Goal: Understand process/instructions: Learn how to perform a task or action

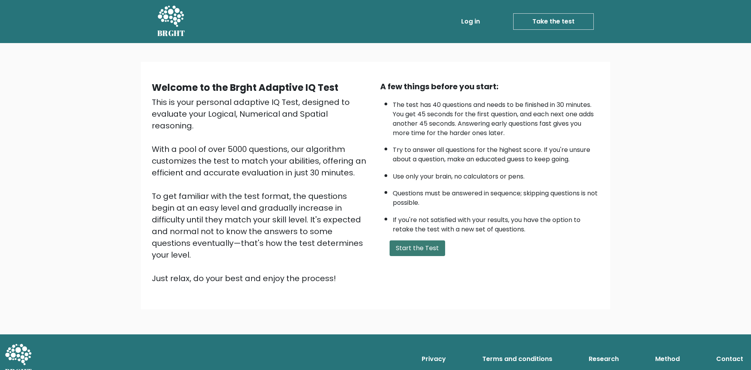
click at [413, 250] on button "Start the Test" at bounding box center [418, 248] width 56 height 16
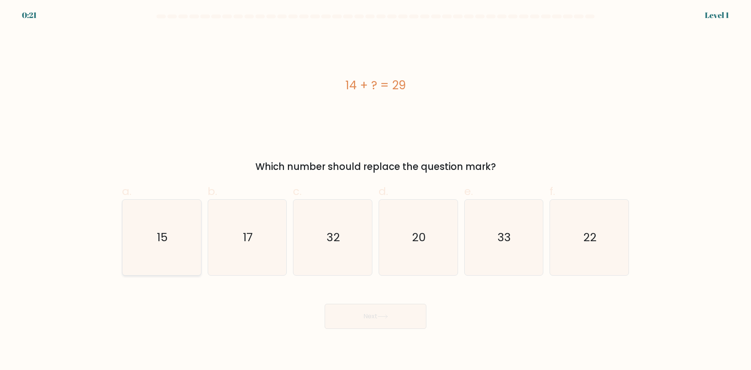
click at [177, 245] on icon "15" at bounding box center [162, 238] width 76 height 76
click at [376, 190] on input "a. 15" at bounding box center [376, 187] width 0 height 5
radio input "true"
click at [352, 317] on button "Next" at bounding box center [376, 316] width 102 height 25
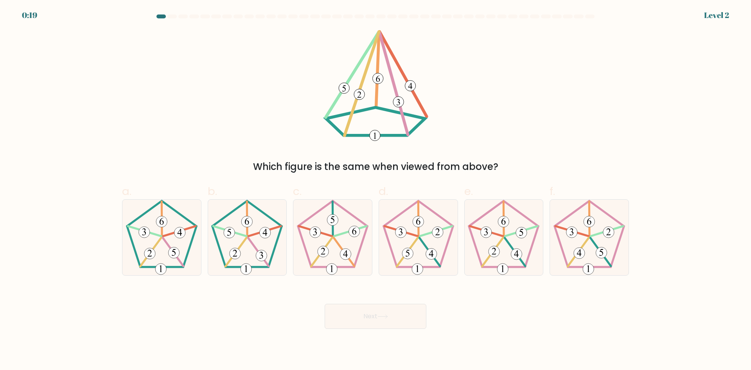
click at [352, 317] on button "Next" at bounding box center [376, 316] width 102 height 25
click at [260, 256] on 393 at bounding box center [261, 255] width 11 height 11
click at [376, 190] on input "b." at bounding box center [376, 187] width 0 height 5
radio input "true"
click at [372, 314] on button "Next" at bounding box center [376, 316] width 102 height 25
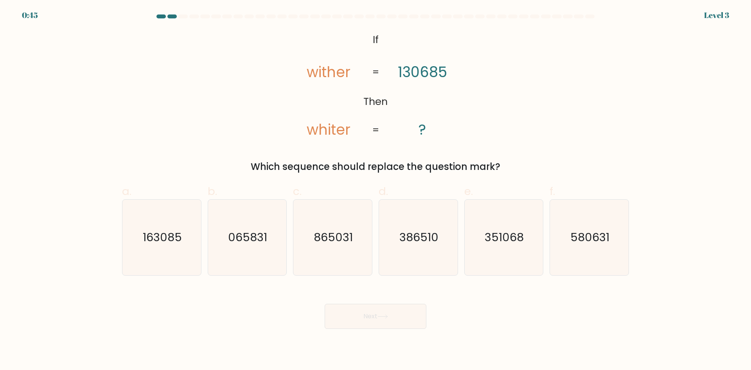
click at [372, 314] on button "Next" at bounding box center [376, 316] width 102 height 25
click at [420, 233] on text "386510" at bounding box center [419, 237] width 39 height 16
click at [376, 190] on input "d. 386510" at bounding box center [376, 187] width 0 height 5
radio input "true"
click at [389, 319] on button "Next" at bounding box center [376, 316] width 102 height 25
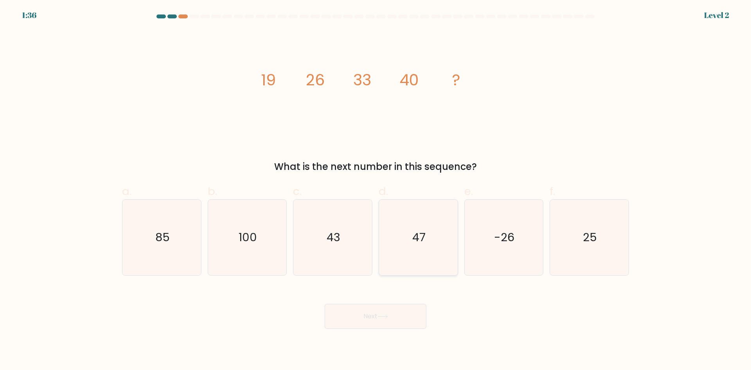
click at [416, 226] on icon "47" at bounding box center [419, 238] width 76 height 76
click at [376, 190] on input "d. 47" at bounding box center [376, 187] width 0 height 5
radio input "true"
click at [395, 308] on button "Next" at bounding box center [376, 316] width 102 height 25
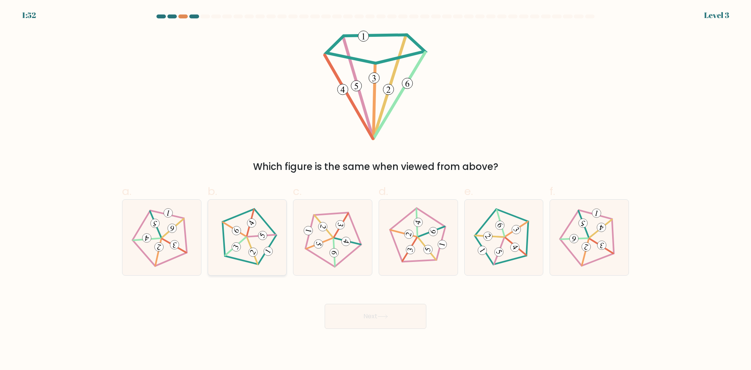
click at [256, 238] on icon at bounding box center [247, 237] width 60 height 60
click at [376, 190] on input "b." at bounding box center [376, 187] width 0 height 5
radio input "true"
click at [402, 319] on button "Next" at bounding box center [376, 316] width 102 height 25
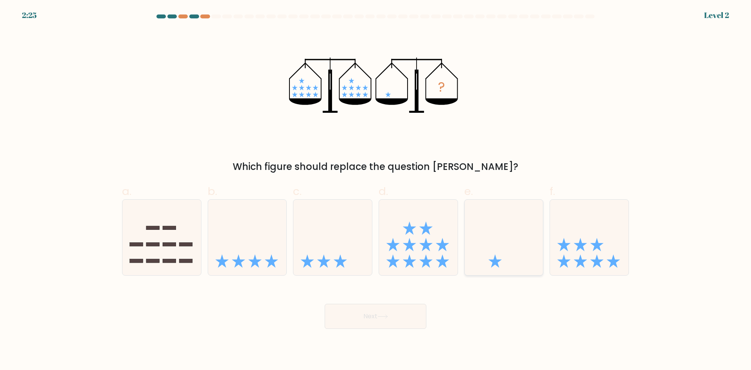
click at [520, 243] on icon at bounding box center [504, 237] width 79 height 65
click at [376, 190] on input "e." at bounding box center [376, 187] width 0 height 5
radio input "true"
click at [399, 315] on button "Next" at bounding box center [376, 316] width 102 height 25
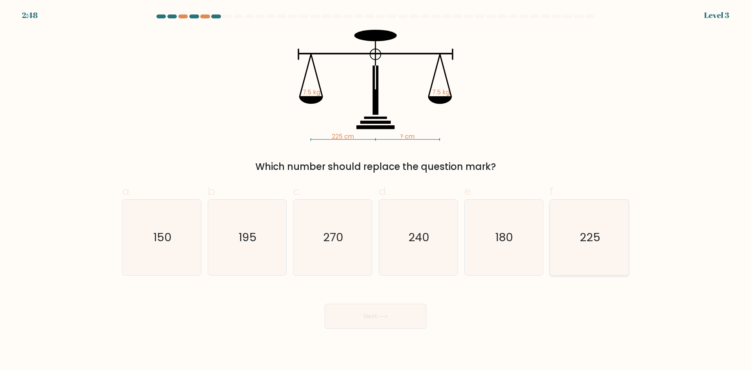
click at [582, 235] on text "225" at bounding box center [590, 237] width 21 height 16
click at [376, 190] on input "f. 225" at bounding box center [376, 187] width 0 height 5
radio input "true"
click at [375, 319] on button "Next" at bounding box center [376, 316] width 102 height 25
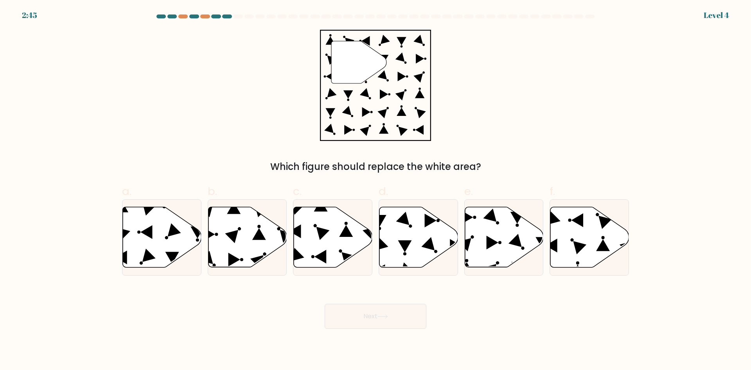
click at [375, 319] on button "Next" at bounding box center [376, 316] width 102 height 25
click at [176, 236] on icon at bounding box center [162, 237] width 79 height 60
click at [376, 190] on input "a." at bounding box center [376, 187] width 0 height 5
radio input "true"
click at [373, 315] on button "Next" at bounding box center [376, 316] width 102 height 25
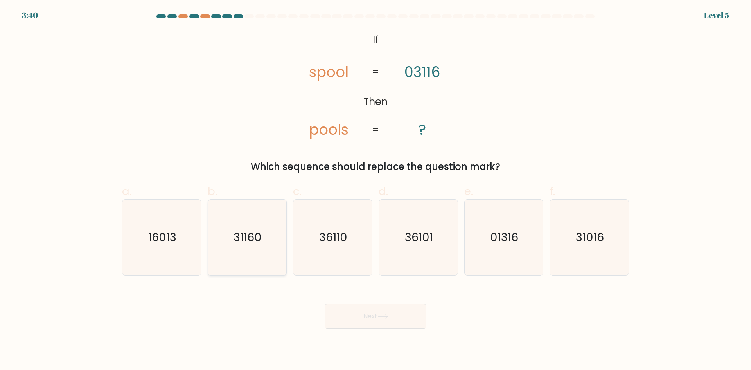
click at [265, 239] on icon "31160" at bounding box center [247, 238] width 76 height 76
click at [376, 190] on input "b. 31160" at bounding box center [376, 187] width 0 height 5
radio input "true"
click at [312, 238] on icon "36110" at bounding box center [333, 238] width 76 height 76
click at [376, 190] on input "c. 36110" at bounding box center [376, 187] width 0 height 5
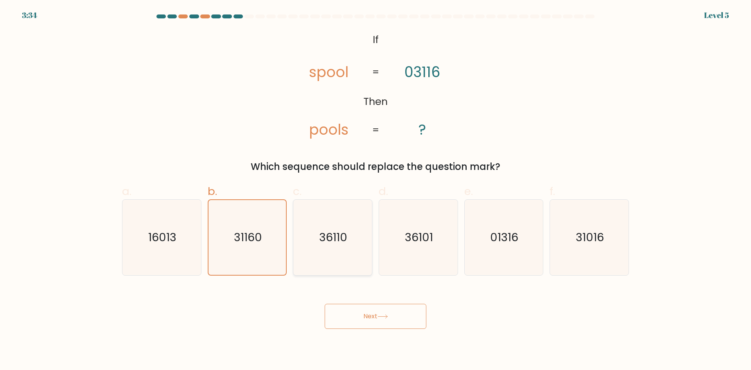
radio input "true"
drag, startPoint x: 271, startPoint y: 247, endPoint x: 257, endPoint y: 259, distance: 18.6
click at [257, 259] on icon "31160" at bounding box center [247, 238] width 76 height 76
click at [237, 229] on text "31160" at bounding box center [248, 237] width 28 height 16
click at [376, 190] on input "b. 31160" at bounding box center [376, 187] width 0 height 5
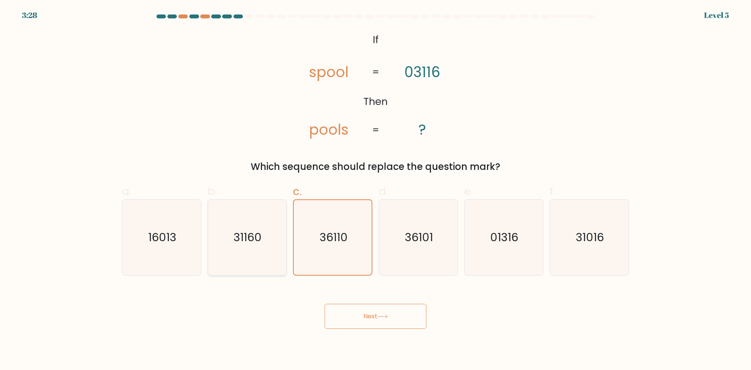
radio input "true"
click at [352, 315] on button "Next" at bounding box center [376, 316] width 102 height 25
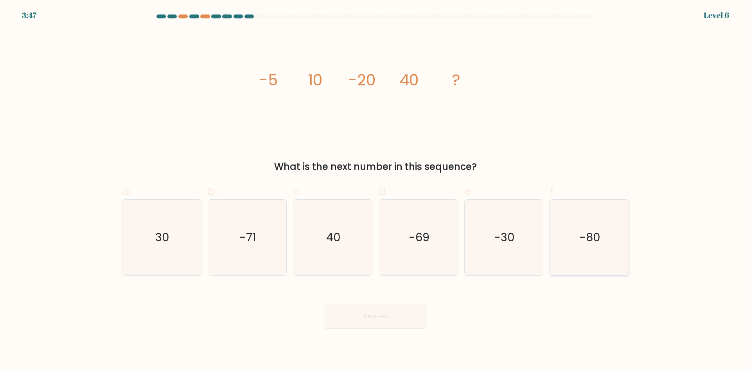
click at [603, 254] on icon "-80" at bounding box center [590, 238] width 76 height 76
click at [376, 190] on input "f. -80" at bounding box center [376, 187] width 0 height 5
radio input "true"
click at [392, 304] on button "Next" at bounding box center [376, 316] width 102 height 25
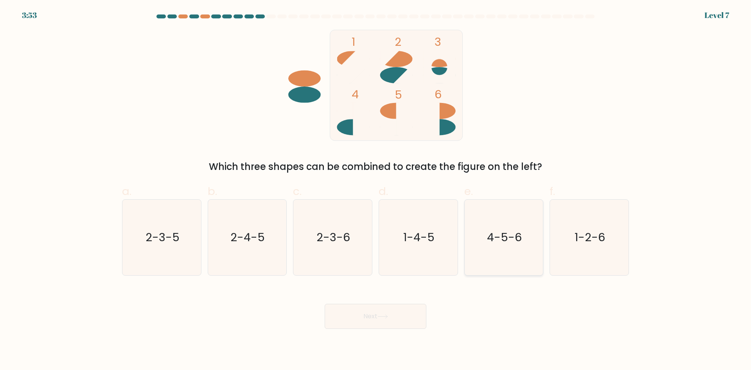
click at [508, 248] on icon "4-5-6" at bounding box center [504, 238] width 76 height 76
click at [376, 190] on input "e. 4-5-6" at bounding box center [376, 187] width 0 height 5
radio input "true"
click at [406, 315] on button "Next" at bounding box center [376, 316] width 102 height 25
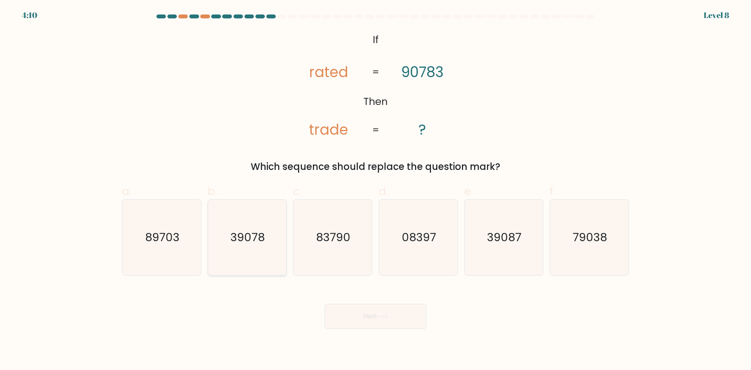
click at [242, 241] on text "39078" at bounding box center [248, 237] width 34 height 16
click at [376, 190] on input "b. 39078" at bounding box center [376, 187] width 0 height 5
radio input "true"
click at [363, 307] on button "Next" at bounding box center [376, 316] width 102 height 25
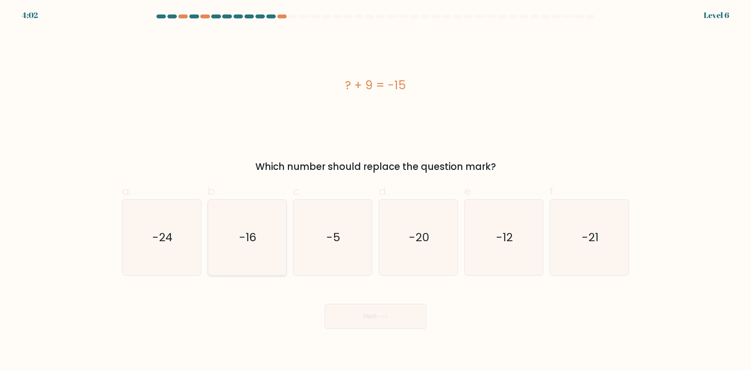
click at [270, 234] on icon "-16" at bounding box center [247, 238] width 76 height 76
click at [376, 190] on input "b. -16" at bounding box center [376, 187] width 0 height 5
radio input "true"
click at [395, 319] on button "Next" at bounding box center [376, 316] width 102 height 25
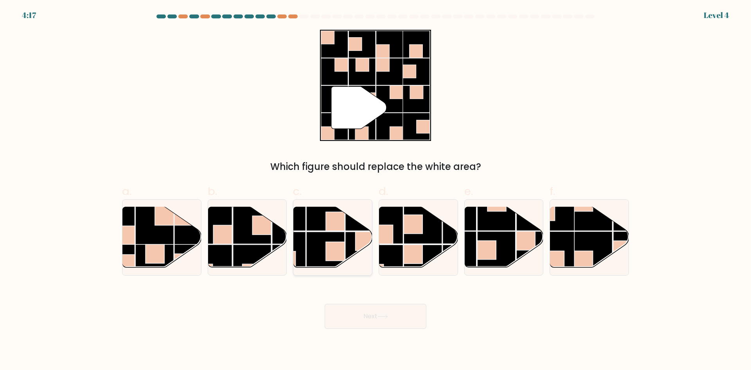
click at [315, 244] on rect at bounding box center [325, 251] width 38 height 38
click at [376, 190] on input "c." at bounding box center [376, 187] width 0 height 5
radio input "true"
click at [377, 312] on button "Next" at bounding box center [376, 316] width 102 height 25
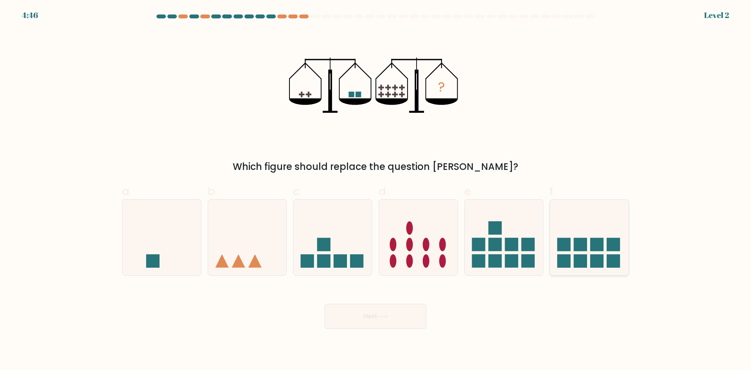
click at [610, 261] on rect at bounding box center [613, 260] width 13 height 13
click at [376, 190] on input "f." at bounding box center [376, 187] width 0 height 5
radio input "true"
click at [392, 322] on button "Next" at bounding box center [376, 316] width 102 height 25
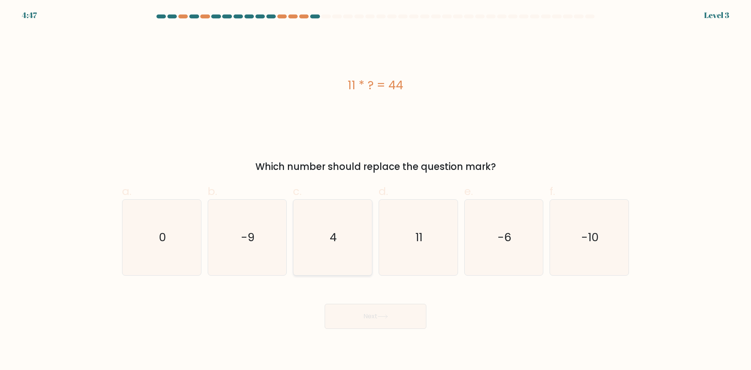
click at [343, 243] on icon "4" at bounding box center [333, 238] width 76 height 76
click at [376, 190] on input "c. 4" at bounding box center [376, 187] width 0 height 5
radio input "true"
click at [375, 315] on button "Next" at bounding box center [376, 316] width 102 height 25
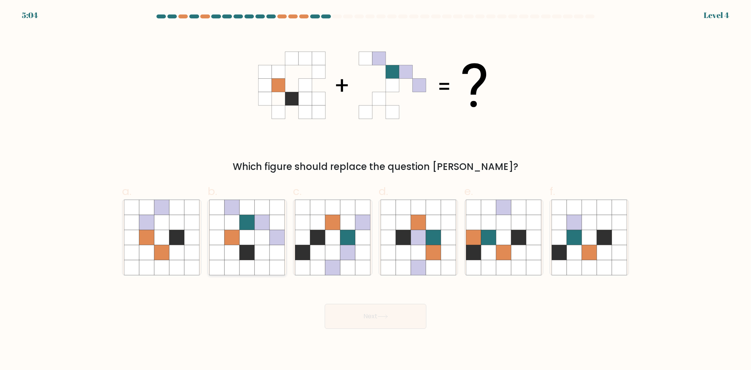
click at [265, 238] on icon at bounding box center [262, 237] width 15 height 15
click at [376, 190] on input "b." at bounding box center [376, 187] width 0 height 5
radio input "true"
click at [387, 320] on button "Next" at bounding box center [376, 316] width 102 height 25
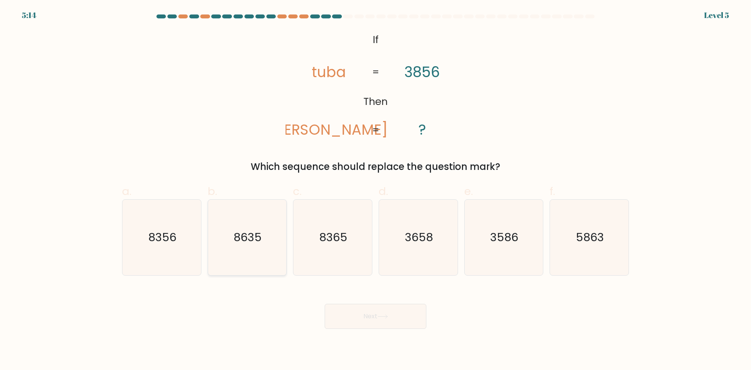
click at [244, 260] on icon "8635" at bounding box center [247, 238] width 76 height 76
click at [376, 190] on input "b. 8635" at bounding box center [376, 187] width 0 height 5
radio input "true"
click at [359, 307] on button "Next" at bounding box center [376, 316] width 102 height 25
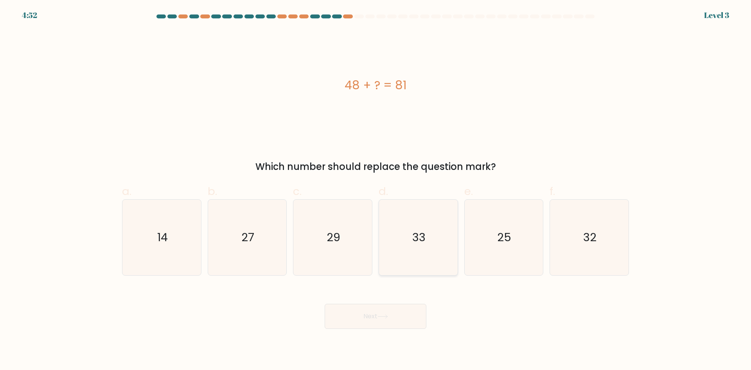
click at [418, 245] on icon "33" at bounding box center [419, 238] width 76 height 76
click at [376, 190] on input "d. 33" at bounding box center [376, 187] width 0 height 5
radio input "true"
click at [409, 311] on button "Next" at bounding box center [376, 316] width 102 height 25
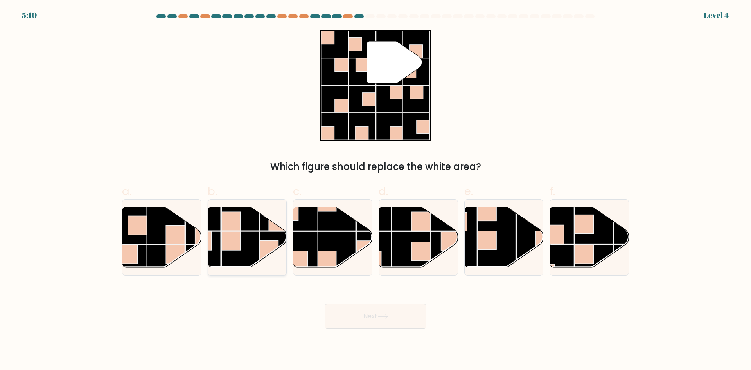
click at [238, 213] on rect at bounding box center [230, 221] width 19 height 19
click at [376, 190] on input "b." at bounding box center [376, 187] width 0 height 5
radio input "true"
click at [369, 312] on button "Next" at bounding box center [376, 316] width 102 height 25
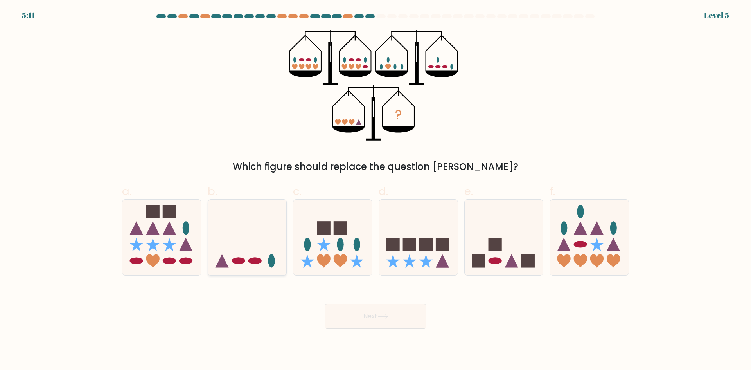
click at [264, 250] on icon at bounding box center [247, 237] width 79 height 65
click at [376, 190] on input "b." at bounding box center [376, 187] width 0 height 5
radio input "true"
click at [405, 310] on button "Next" at bounding box center [376, 316] width 102 height 25
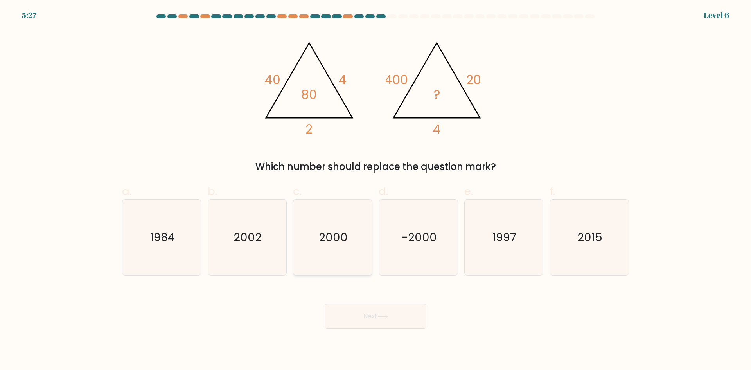
click at [343, 243] on text "2000" at bounding box center [333, 237] width 29 height 16
click at [376, 190] on input "c. 2000" at bounding box center [376, 187] width 0 height 5
radio input "true"
click at [385, 313] on button "Next" at bounding box center [376, 316] width 102 height 25
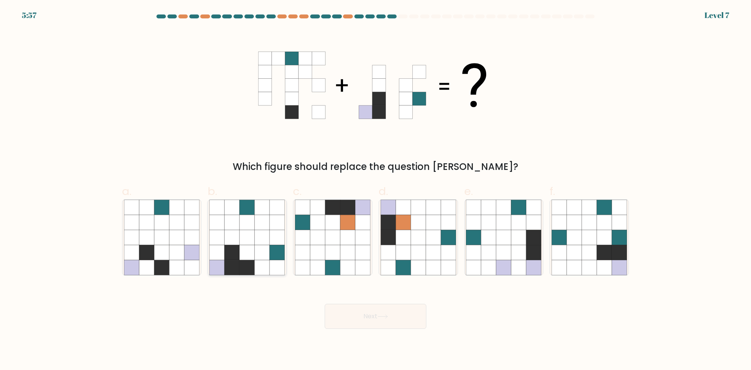
click at [266, 246] on icon at bounding box center [262, 252] width 15 height 15
click at [376, 190] on input "b." at bounding box center [376, 187] width 0 height 5
radio input "true"
click at [362, 303] on div "Next" at bounding box center [375, 307] width 517 height 44
click at [359, 314] on button "Next" at bounding box center [376, 316] width 102 height 25
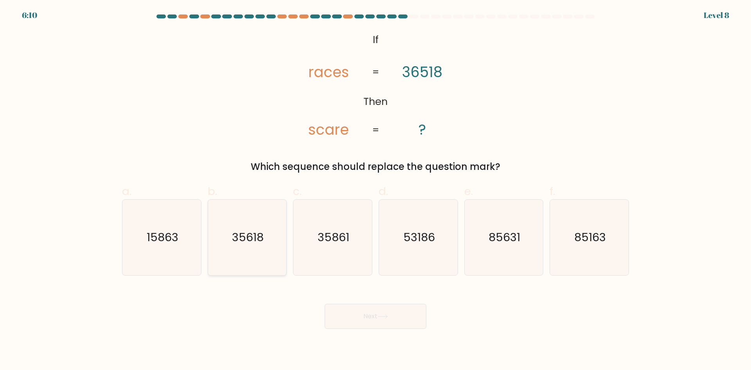
click at [250, 247] on icon "35618" at bounding box center [247, 238] width 76 height 76
click at [376, 190] on input "b. 35618" at bounding box center [376, 187] width 0 height 5
radio input "true"
click at [413, 303] on div "Next" at bounding box center [375, 307] width 517 height 44
click at [357, 245] on icon "35861" at bounding box center [333, 238] width 76 height 76
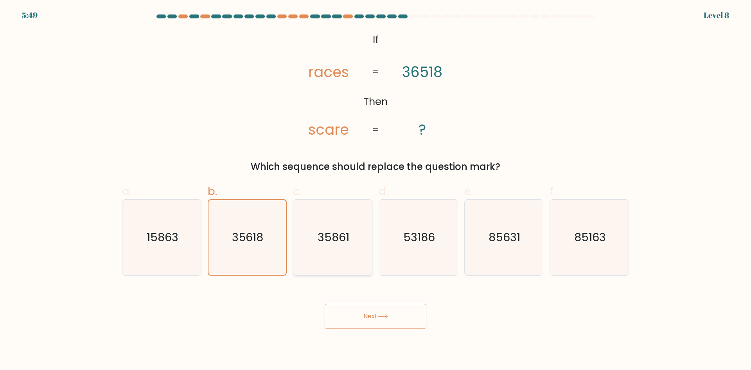
click at [376, 190] on input "c. 35861" at bounding box center [376, 187] width 0 height 5
radio input "true"
click at [388, 317] on icon at bounding box center [383, 316] width 11 height 4
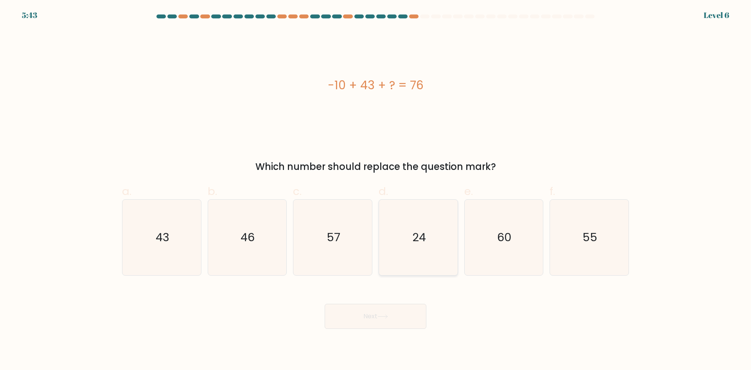
click at [420, 252] on icon "24" at bounding box center [419, 238] width 76 height 76
click at [376, 190] on input "d. 24" at bounding box center [376, 187] width 0 height 5
radio input "true"
click at [397, 322] on button "Next" at bounding box center [376, 316] width 102 height 25
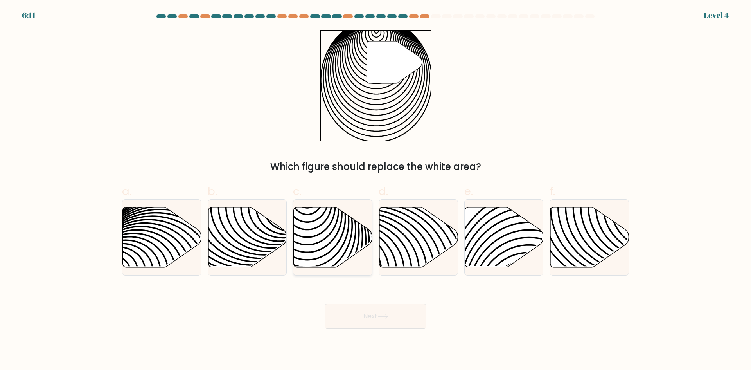
click at [337, 256] on icon at bounding box center [333, 237] width 79 height 60
click at [376, 190] on input "c." at bounding box center [376, 187] width 0 height 5
radio input "true"
click at [365, 311] on button "Next" at bounding box center [376, 316] width 102 height 25
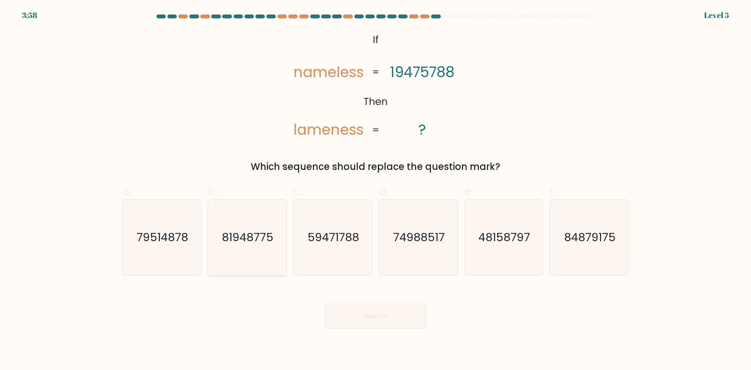
click at [261, 231] on text "81948775" at bounding box center [248, 237] width 52 height 16
click at [376, 190] on input "b. 81948775" at bounding box center [376, 187] width 0 height 5
radio input "true"
click at [382, 314] on icon at bounding box center [383, 316] width 11 height 4
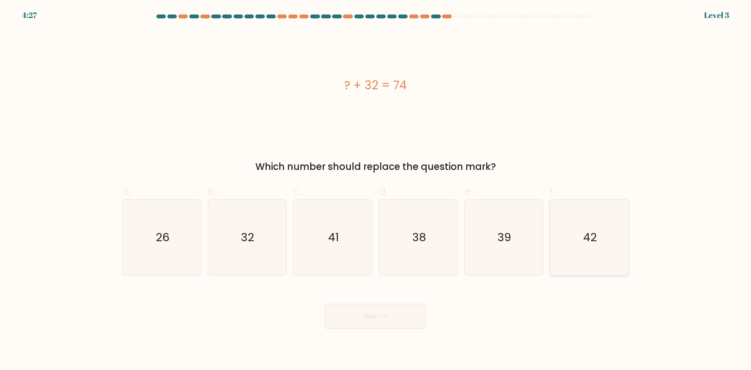
click at [592, 225] on icon "42" at bounding box center [590, 238] width 76 height 76
click at [376, 190] on input "f. 42" at bounding box center [376, 187] width 0 height 5
radio input "true"
click at [410, 312] on button "Next" at bounding box center [376, 316] width 102 height 25
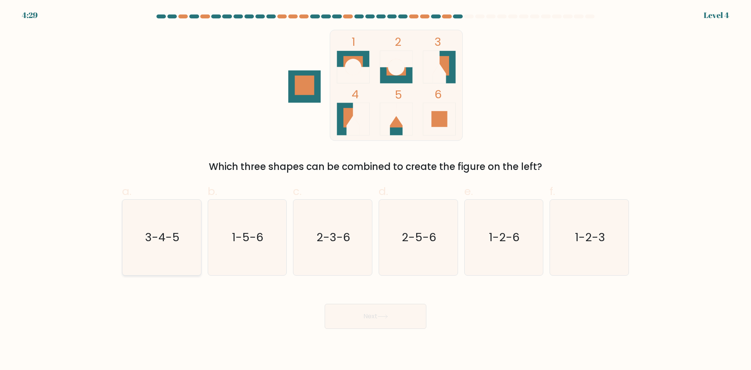
click at [134, 236] on icon "3-4-5" at bounding box center [162, 238] width 76 height 76
click at [376, 190] on input "a. 3-4-5" at bounding box center [376, 187] width 0 height 5
radio input "true"
click at [384, 314] on icon at bounding box center [383, 316] width 11 height 4
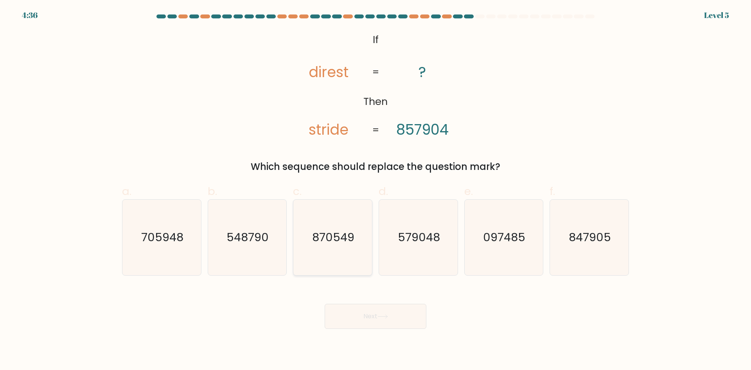
click at [332, 238] on text "870549" at bounding box center [334, 237] width 42 height 16
click at [376, 190] on input "c. 870549" at bounding box center [376, 187] width 0 height 5
radio input "true"
click at [396, 323] on button "Next" at bounding box center [376, 316] width 102 height 25
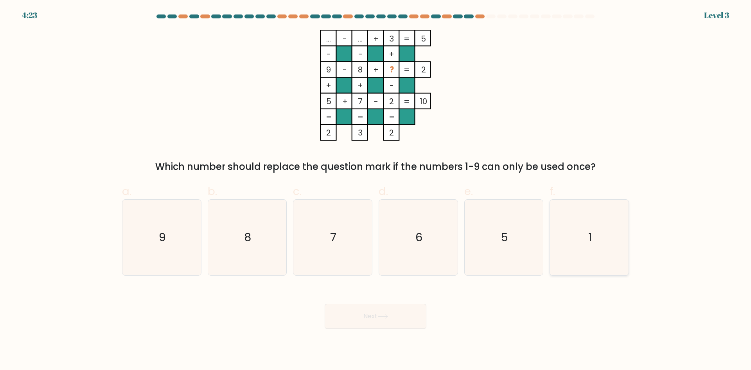
click at [600, 229] on icon "1" at bounding box center [590, 238] width 76 height 76
click at [376, 190] on input "f. 1" at bounding box center [376, 187] width 0 height 5
radio input "true"
click at [369, 311] on button "Next" at bounding box center [376, 316] width 102 height 25
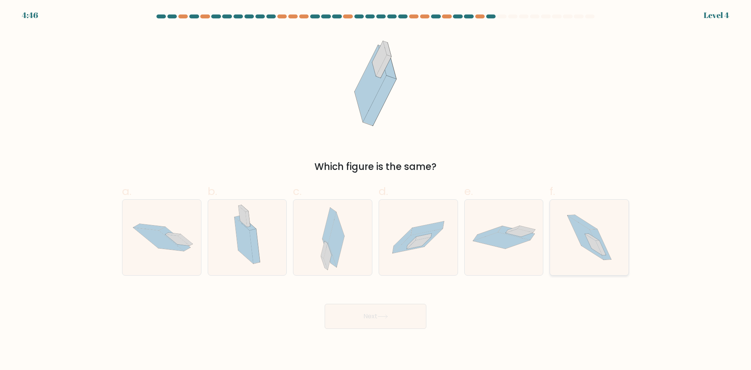
click at [599, 248] on icon at bounding box center [593, 244] width 17 height 21
click at [376, 190] on input "f." at bounding box center [376, 187] width 0 height 5
radio input "true"
click at [359, 319] on button "Next" at bounding box center [376, 316] width 102 height 25
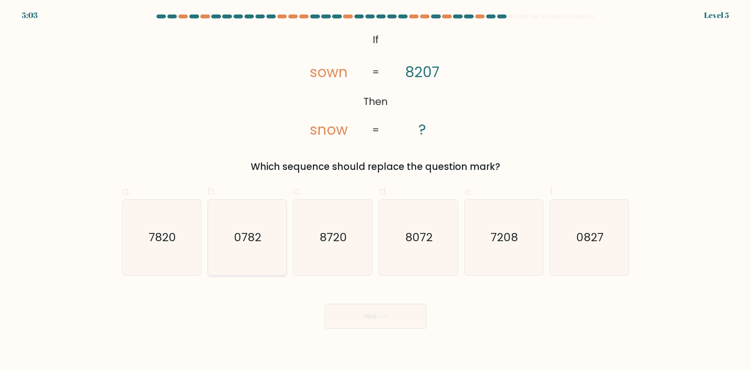
click at [249, 243] on text "0782" at bounding box center [247, 237] width 27 height 16
click at [376, 190] on input "b. 0782" at bounding box center [376, 187] width 0 height 5
radio input "true"
click at [249, 243] on text "0782" at bounding box center [247, 237] width 27 height 16
click at [376, 190] on input "b. 0782" at bounding box center [376, 187] width 0 height 5
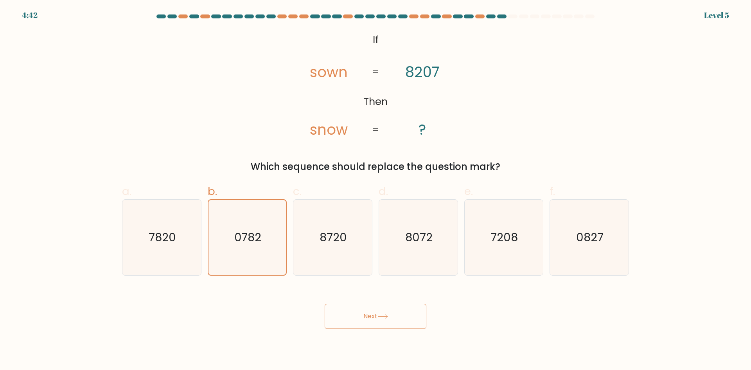
click at [407, 319] on button "Next" at bounding box center [376, 316] width 102 height 25
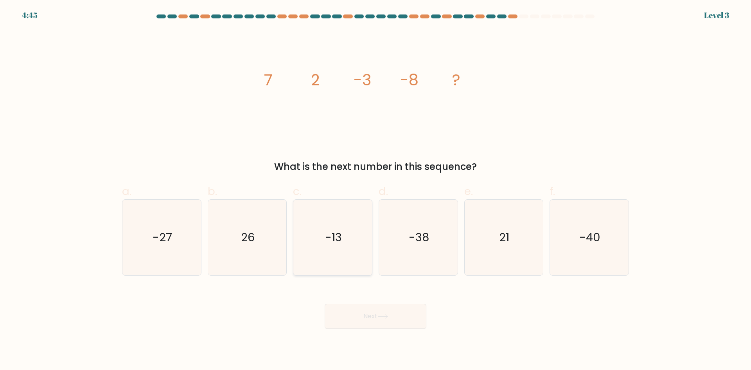
click at [315, 257] on icon "-13" at bounding box center [333, 238] width 76 height 76
click at [376, 190] on input "c. -13" at bounding box center [376, 187] width 0 height 5
radio input "true"
click at [392, 315] on button "Next" at bounding box center [376, 316] width 102 height 25
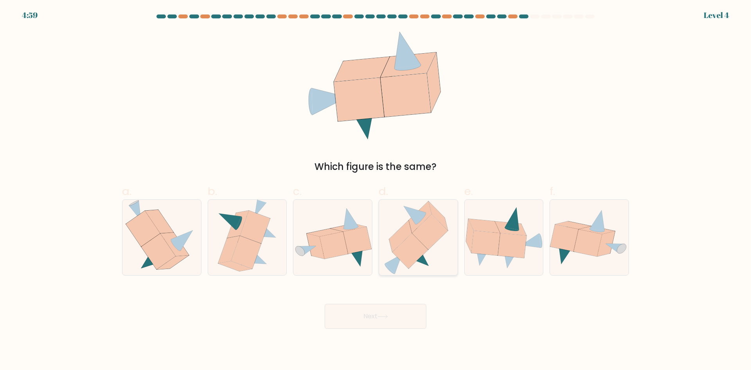
click at [402, 264] on icon at bounding box center [419, 238] width 70 height 76
click at [376, 190] on input "d." at bounding box center [376, 187] width 0 height 5
radio input "true"
click at [385, 312] on button "Next" at bounding box center [376, 316] width 102 height 25
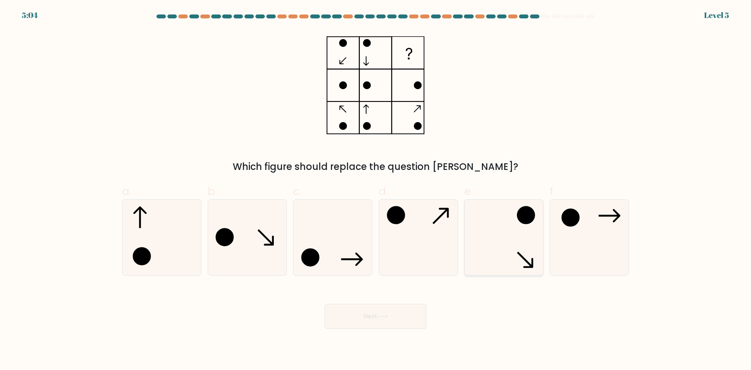
click at [524, 256] on icon at bounding box center [504, 238] width 76 height 76
click at [376, 190] on input "e." at bounding box center [376, 187] width 0 height 5
radio input "true"
click at [396, 308] on button "Next" at bounding box center [376, 316] width 102 height 25
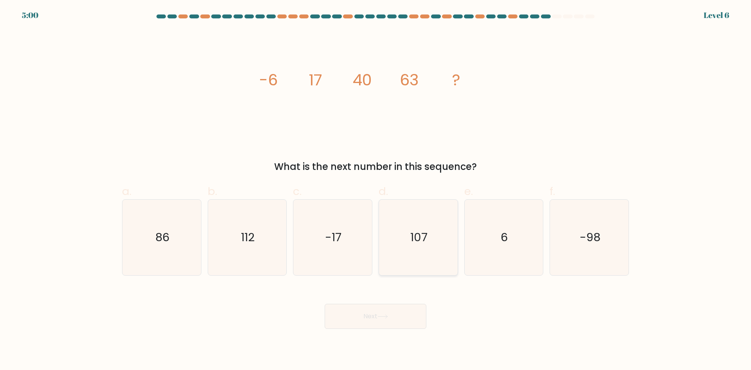
click at [426, 246] on icon "107" at bounding box center [419, 238] width 76 height 76
click at [376, 190] on input "d. 107" at bounding box center [376, 187] width 0 height 5
radio input "true"
click at [376, 312] on button "Next" at bounding box center [376, 316] width 102 height 25
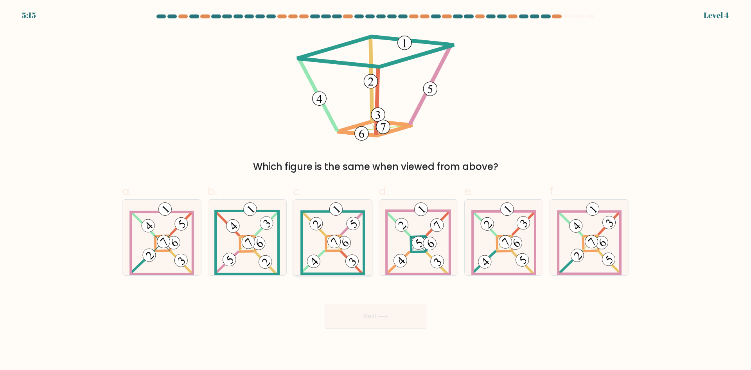
click at [326, 253] on icon at bounding box center [333, 238] width 65 height 76
click at [376, 190] on input "c." at bounding box center [376, 187] width 0 height 5
radio input "true"
click at [366, 315] on button "Next" at bounding box center [376, 316] width 102 height 25
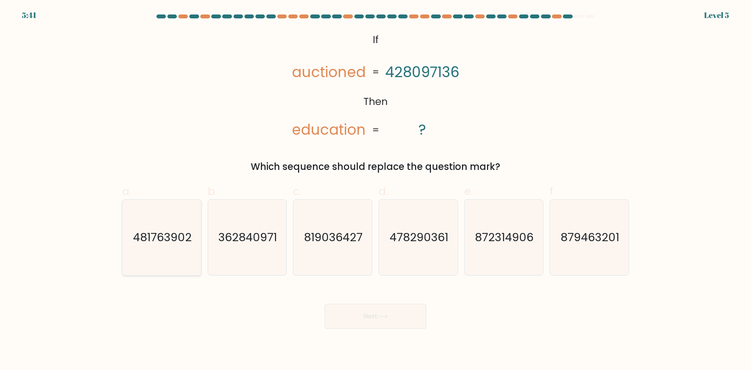
click at [178, 255] on icon "481763902" at bounding box center [162, 238] width 76 height 76
click at [376, 190] on input "a. 481763902" at bounding box center [376, 187] width 0 height 5
radio input "true"
click at [373, 310] on button "Next" at bounding box center [376, 316] width 102 height 25
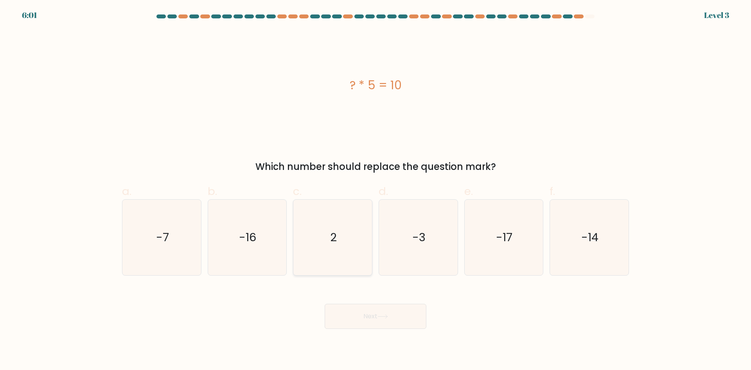
click at [348, 234] on icon "2" at bounding box center [333, 238] width 76 height 76
click at [376, 190] on input "c. 2" at bounding box center [376, 187] width 0 height 5
radio input "true"
click at [366, 312] on button "Next" at bounding box center [376, 316] width 102 height 25
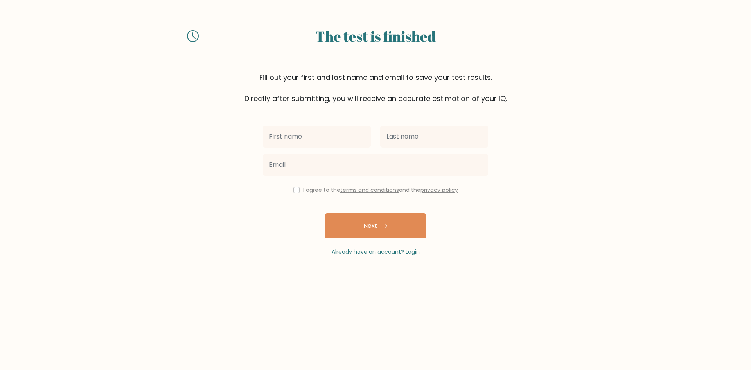
click at [323, 130] on input "text" at bounding box center [317, 137] width 108 height 22
type input "Shiela May"
click at [423, 140] on input "text" at bounding box center [434, 137] width 108 height 22
type input "m"
type input "M"
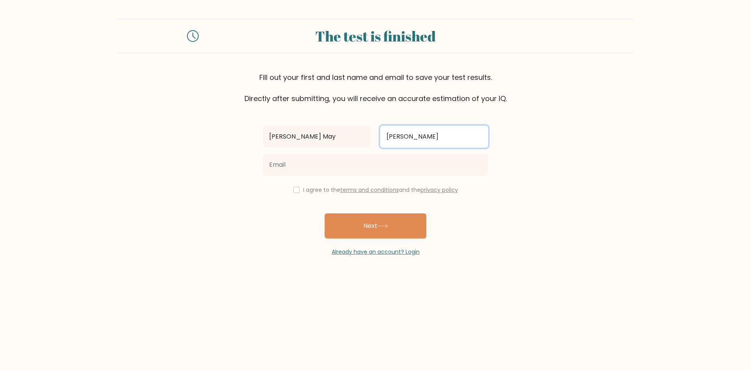
type input "Sajor"
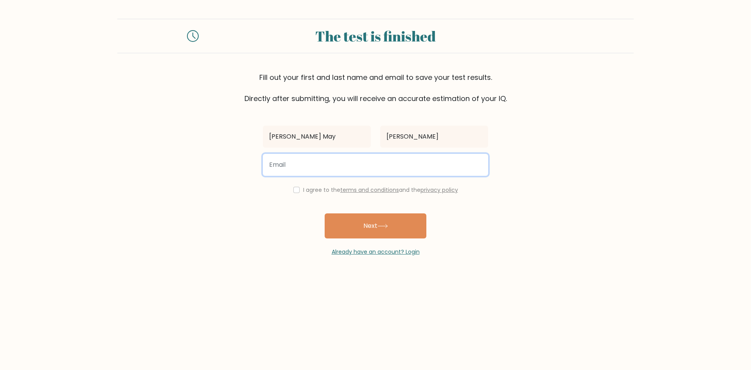
click at [384, 167] on input "email" at bounding box center [375, 165] width 225 height 22
type input "shielamayandulan05@gmail.com"
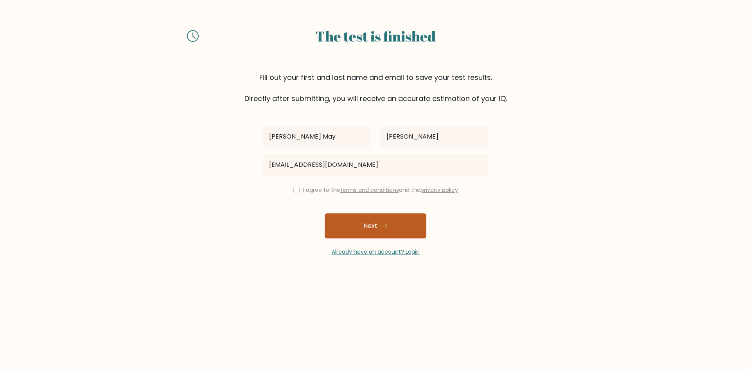
click at [370, 220] on button "Next" at bounding box center [376, 225] width 102 height 25
click at [296, 191] on input "checkbox" at bounding box center [296, 190] width 6 height 6
checkbox input "true"
click at [345, 222] on button "Next" at bounding box center [376, 225] width 102 height 25
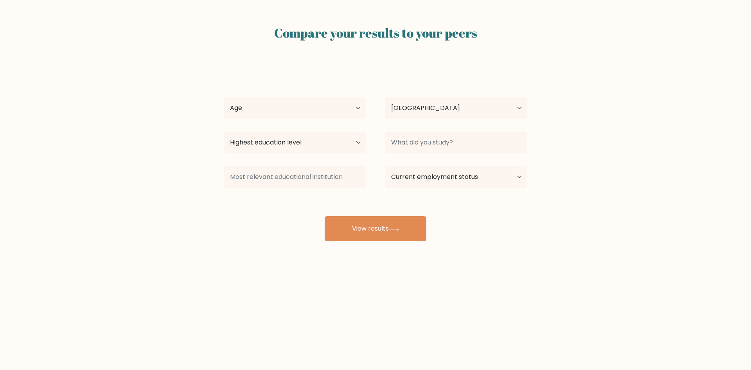
select select "PH"
click at [271, 114] on select "Age Under 18 years old 18-24 years old 25-34 years old 35-44 years old 45-54 ye…" at bounding box center [295, 108] width 142 height 22
select select "25_34"
click at [224, 97] on select "Age Under 18 years old 18-24 years old 25-34 years old 35-44 years old 45-54 ye…" at bounding box center [295, 108] width 142 height 22
click at [357, 144] on select "Highest education level No schooling Primary Lower Secondary Upper Secondary Oc…" at bounding box center [295, 142] width 142 height 22
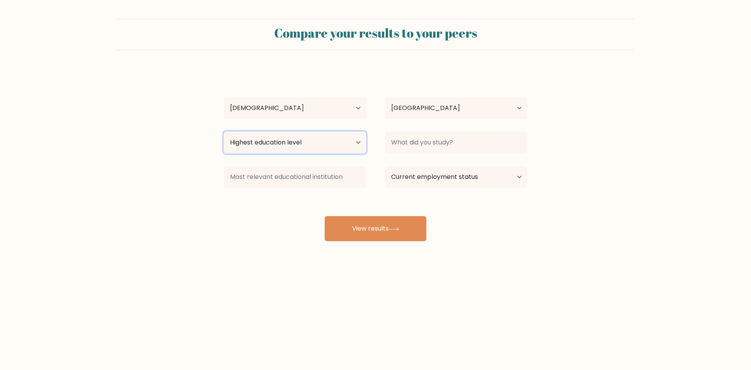
select select "upper_secondary"
click at [224, 131] on select "Highest education level No schooling Primary Lower Secondary Upper Secondary Oc…" at bounding box center [295, 142] width 142 height 22
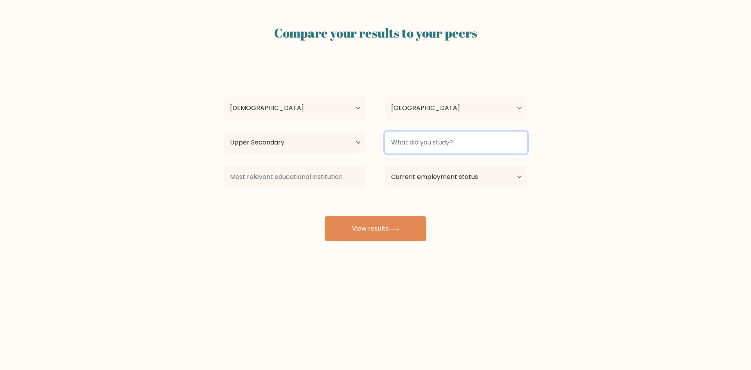
click at [415, 144] on input at bounding box center [456, 142] width 142 height 22
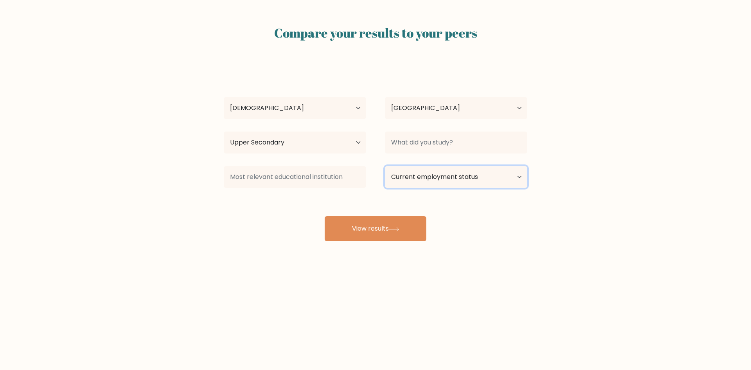
click at [414, 181] on select "Current employment status Employed Student Retired Other / prefer not to answer" at bounding box center [456, 177] width 142 height 22
select select "other"
click at [385, 166] on select "Current employment status Employed Student Retired Other / prefer not to answer" at bounding box center [456, 177] width 142 height 22
click at [393, 223] on button "View results" at bounding box center [376, 228] width 102 height 25
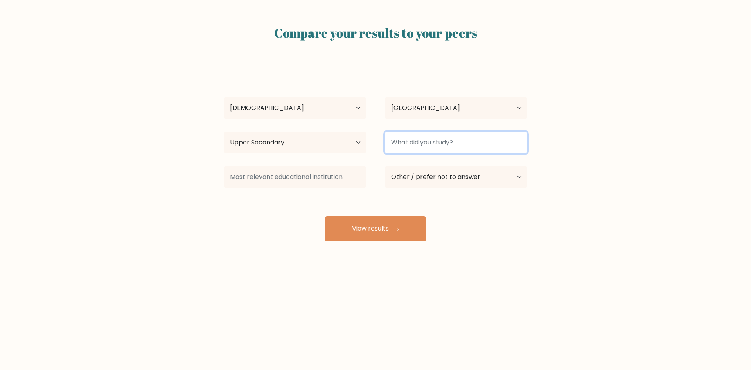
click at [407, 145] on input at bounding box center [456, 142] width 142 height 22
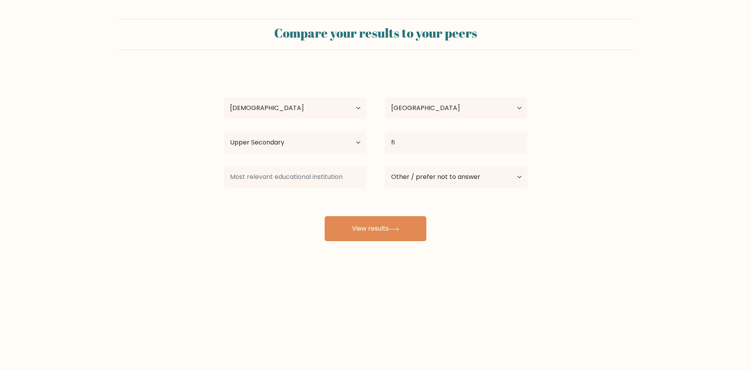
click at [429, 187] on div "Shiela May Sajor Age Under 18 years old 18-24 years old 25-34 years old 35-44 y…" at bounding box center [375, 155] width 313 height 172
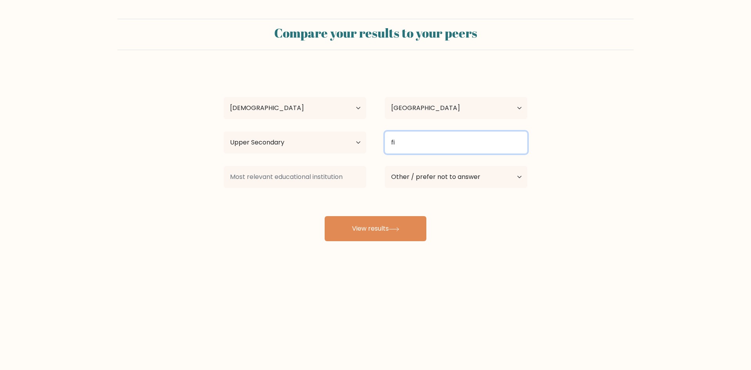
click at [452, 144] on input "fi" at bounding box center [456, 142] width 142 height 22
type input "f"
type input "fi"
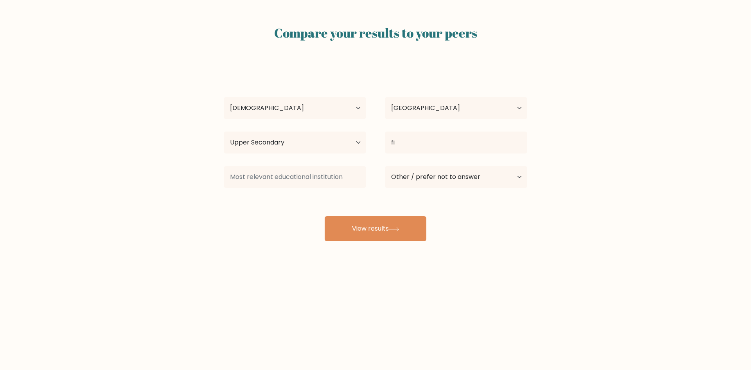
click at [442, 192] on div "Shiela May Sajor Age Under 18 years old 18-24 years old 25-34 years old 35-44 y…" at bounding box center [375, 155] width 313 height 172
click at [395, 220] on button "View results" at bounding box center [376, 228] width 102 height 25
click at [284, 174] on input at bounding box center [295, 177] width 142 height 22
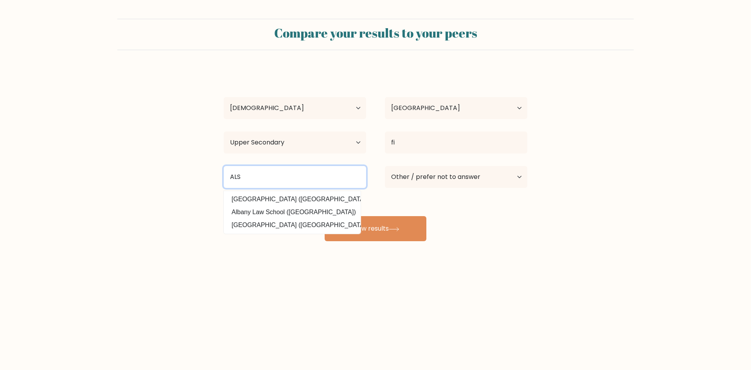
type input "ALS"
click at [304, 304] on body "Compare your results to your peers Shiela May Sajor Age Under 18 years old 18-2…" at bounding box center [375, 185] width 751 height 370
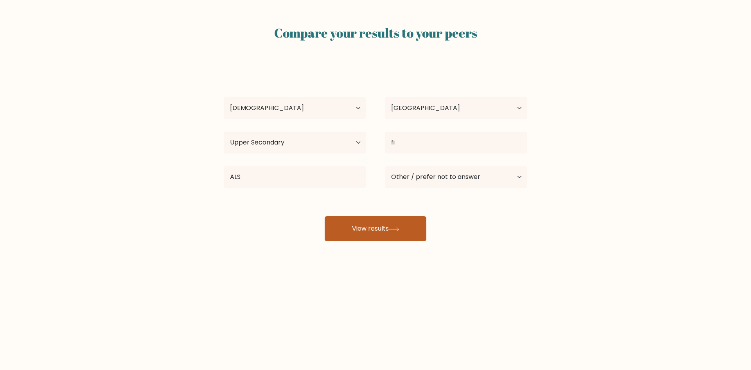
click at [366, 232] on button "View results" at bounding box center [376, 228] width 102 height 25
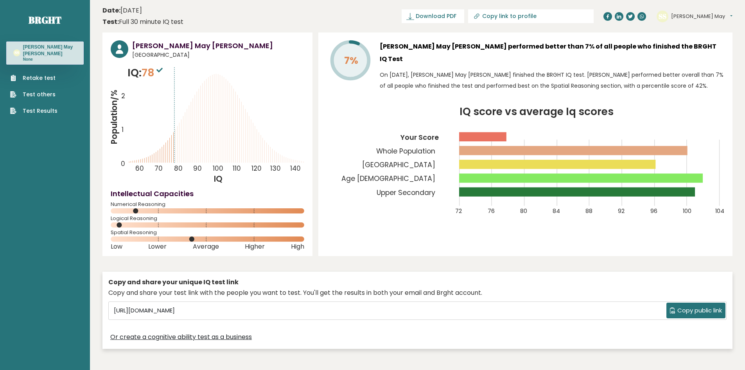
click at [57, 74] on ul "Retake test Test others Test Results" at bounding box center [33, 94] width 55 height 41
click at [45, 74] on link "Retake test" at bounding box center [33, 78] width 47 height 8
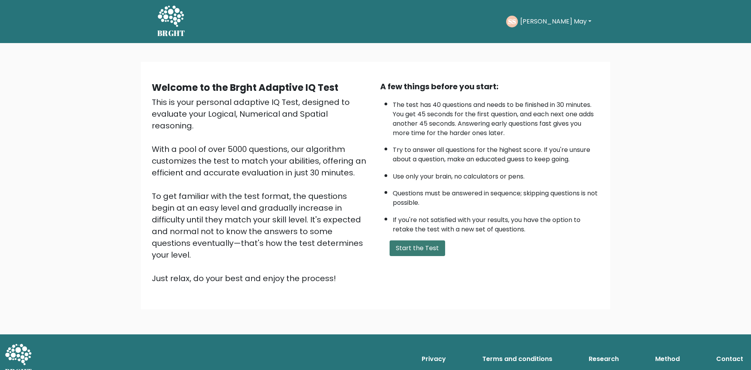
click at [421, 253] on button "Start the Test" at bounding box center [418, 248] width 56 height 16
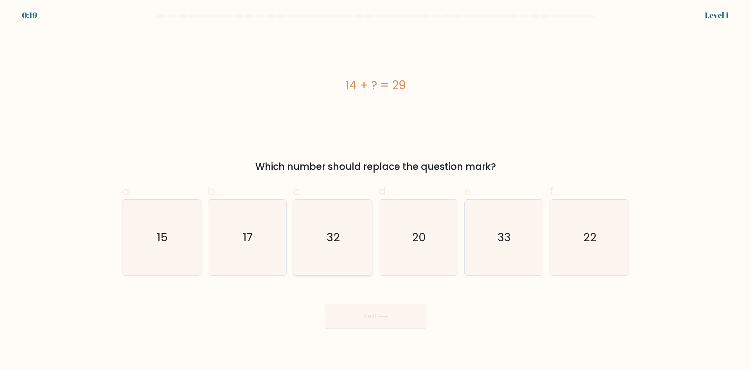
click at [355, 239] on icon "32" at bounding box center [333, 238] width 76 height 76
click at [376, 190] on input "c. 32" at bounding box center [376, 187] width 0 height 5
radio input "true"
click at [243, 254] on icon "17" at bounding box center [247, 238] width 76 height 76
click at [376, 190] on input "b. 17" at bounding box center [376, 187] width 0 height 5
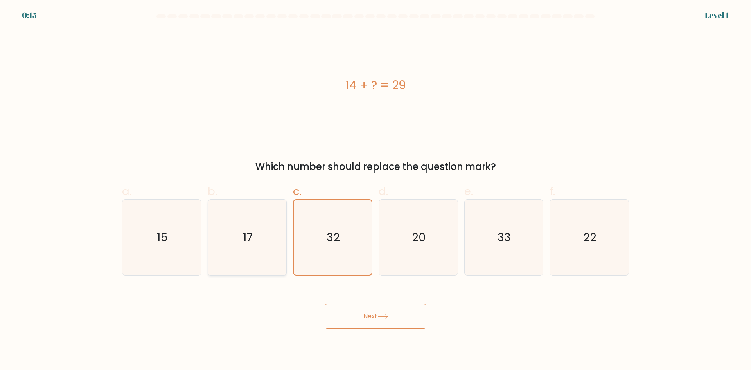
radio input "true"
click at [604, 259] on icon "22" at bounding box center [590, 238] width 76 height 76
click at [376, 190] on input "f. 22" at bounding box center [376, 187] width 0 height 5
radio input "true"
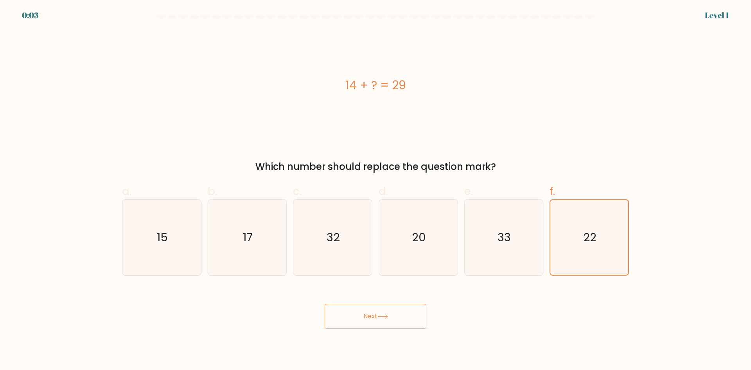
click at [378, 311] on button "Next" at bounding box center [376, 316] width 102 height 25
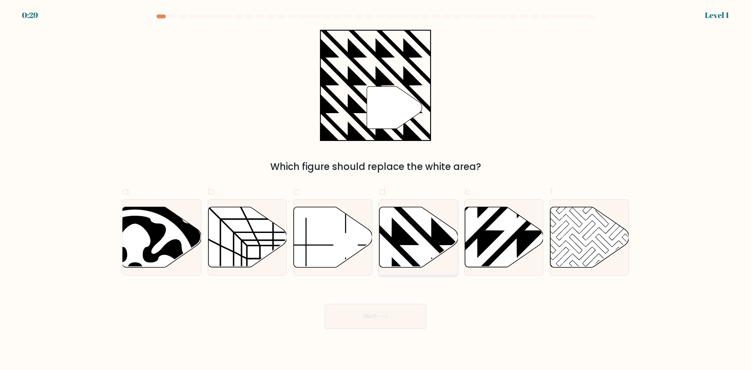
click at [439, 229] on icon at bounding box center [392, 205] width 158 height 158
click at [376, 190] on input "d." at bounding box center [376, 187] width 0 height 5
radio input "true"
click at [439, 229] on icon at bounding box center [392, 205] width 157 height 157
click at [376, 190] on input "d." at bounding box center [376, 187] width 0 height 5
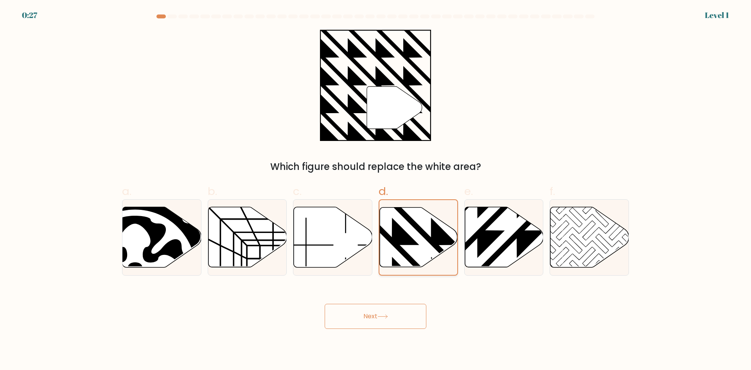
click at [439, 229] on icon at bounding box center [392, 205] width 157 height 157
click at [376, 190] on input "d." at bounding box center [376, 187] width 0 height 5
click at [375, 310] on button "Next" at bounding box center [376, 316] width 102 height 25
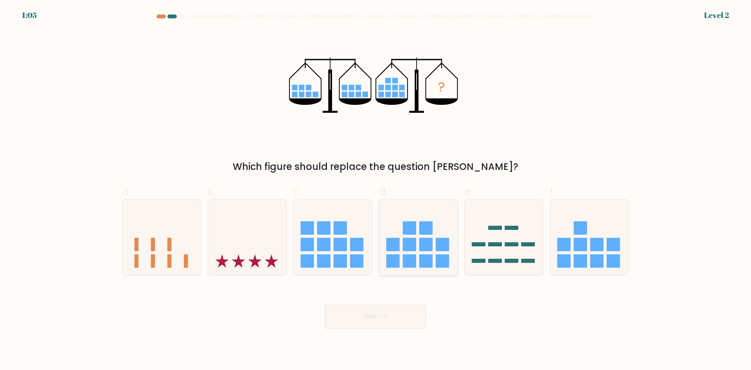
click at [413, 259] on rect at bounding box center [409, 260] width 13 height 13
click at [376, 190] on input "d." at bounding box center [376, 187] width 0 height 5
radio input "true"
click at [398, 310] on button "Next" at bounding box center [376, 316] width 102 height 25
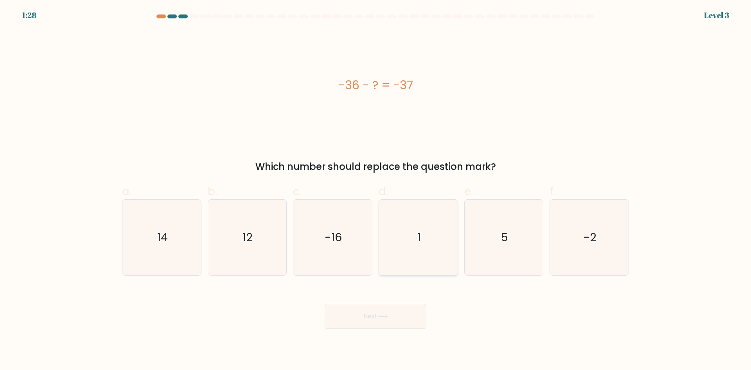
click at [426, 247] on icon "1" at bounding box center [419, 238] width 76 height 76
click at [376, 190] on input "d. 1" at bounding box center [376, 187] width 0 height 5
radio input "true"
click at [397, 313] on button "Next" at bounding box center [376, 316] width 102 height 25
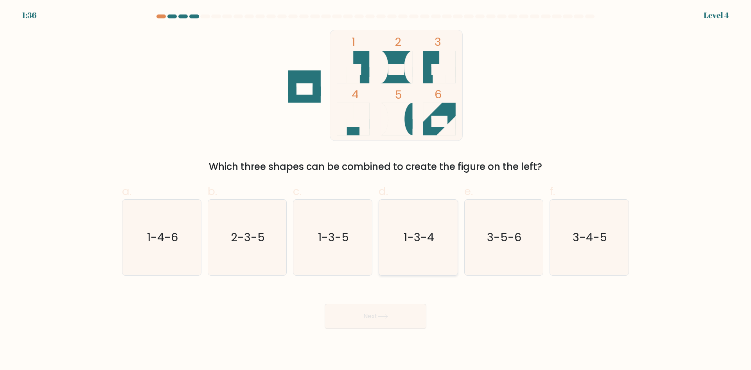
click at [420, 242] on text "1-3-4" at bounding box center [419, 237] width 31 height 16
click at [376, 190] on input "d. 1-3-4" at bounding box center [376, 187] width 0 height 5
radio input "true"
click at [364, 315] on button "Next" at bounding box center [376, 316] width 102 height 25
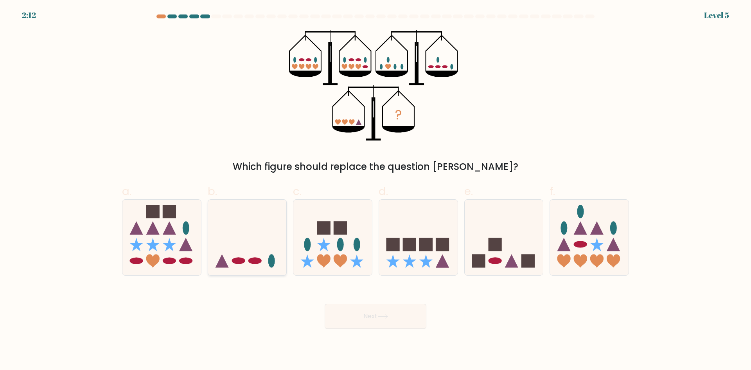
click at [230, 240] on icon at bounding box center [247, 237] width 79 height 65
click at [376, 190] on input "b." at bounding box center [376, 187] width 0 height 5
radio input "true"
click at [391, 321] on button "Next" at bounding box center [376, 316] width 102 height 25
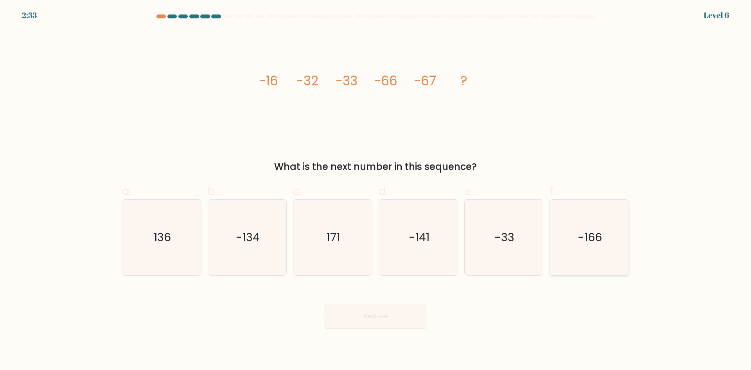
click at [570, 239] on icon "-166" at bounding box center [590, 238] width 76 height 76
click at [376, 190] on input "f. -166" at bounding box center [376, 187] width 0 height 5
radio input "true"
click at [407, 317] on button "Next" at bounding box center [376, 316] width 102 height 25
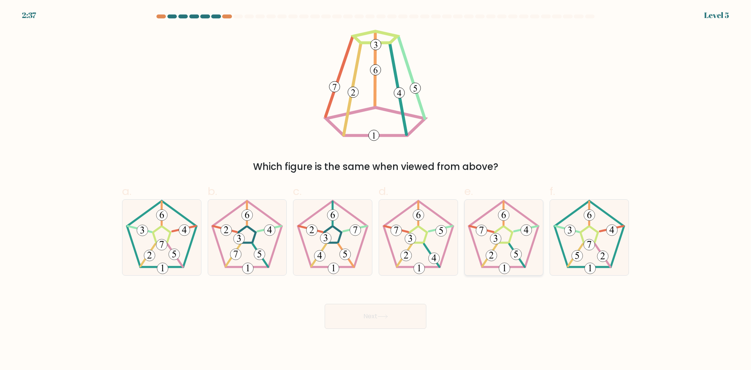
click at [506, 219] on 299 at bounding box center [504, 214] width 11 height 11
click at [376, 190] on input "e." at bounding box center [376, 187] width 0 height 5
radio input "true"
click at [417, 232] on icon at bounding box center [419, 238] width 76 height 76
click at [376, 190] on input "d." at bounding box center [376, 187] width 0 height 5
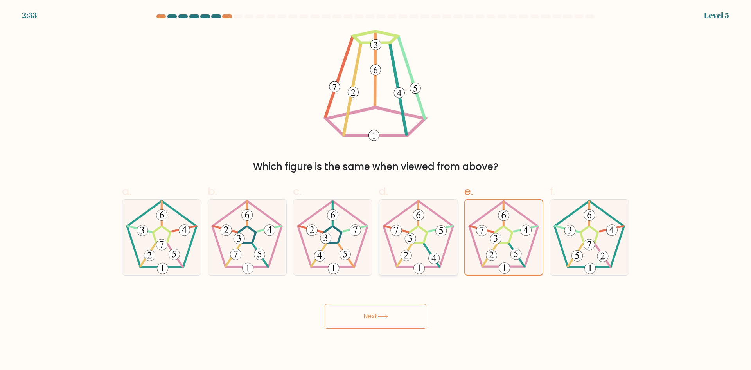
radio input "true"
click at [415, 309] on button "Next" at bounding box center [376, 316] width 102 height 25
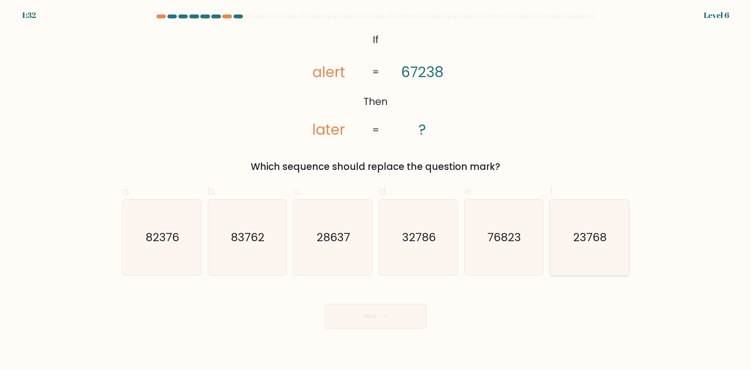
click at [594, 243] on text "23768" at bounding box center [591, 237] width 34 height 16
click at [376, 190] on input "f. 23768" at bounding box center [376, 187] width 0 height 5
radio input "true"
click at [373, 319] on button "Next" at bounding box center [376, 316] width 102 height 25
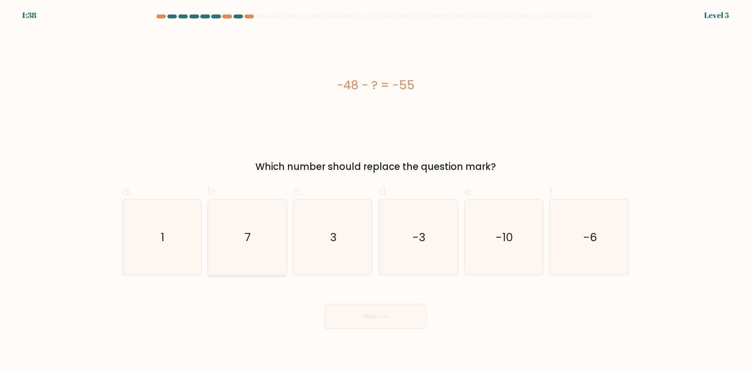
click at [249, 234] on text "7" at bounding box center [248, 237] width 6 height 16
click at [376, 190] on input "b. 7" at bounding box center [376, 187] width 0 height 5
radio input "true"
click at [373, 317] on button "Next" at bounding box center [376, 316] width 102 height 25
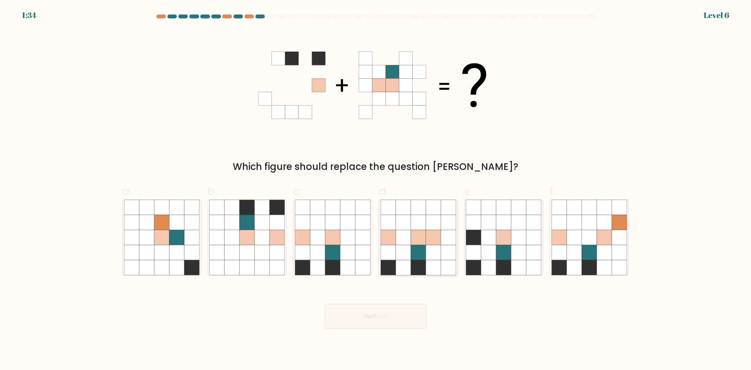
click at [432, 249] on icon at bounding box center [433, 252] width 15 height 15
click at [376, 190] on input "d." at bounding box center [376, 187] width 0 height 5
radio input "true"
click at [385, 314] on icon at bounding box center [383, 316] width 11 height 4
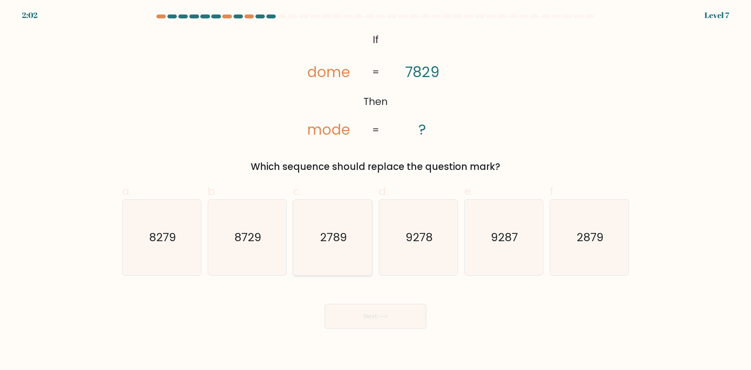
click at [324, 241] on text "2789" at bounding box center [333, 237] width 27 height 16
click at [376, 190] on input "c. 2789" at bounding box center [376, 187] width 0 height 5
radio input "true"
click at [359, 310] on button "Next" at bounding box center [376, 316] width 102 height 25
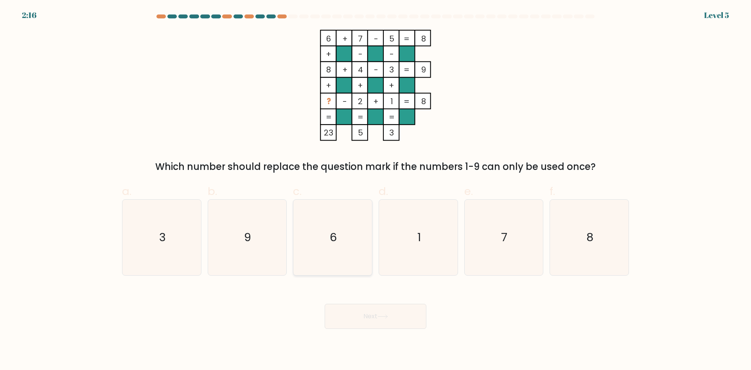
click at [315, 224] on icon "6" at bounding box center [333, 238] width 76 height 76
click at [376, 190] on input "c. 6" at bounding box center [376, 187] width 0 height 5
radio input "true"
click at [492, 258] on icon "7" at bounding box center [504, 238] width 76 height 76
click at [376, 190] on input "e. 7" at bounding box center [376, 187] width 0 height 5
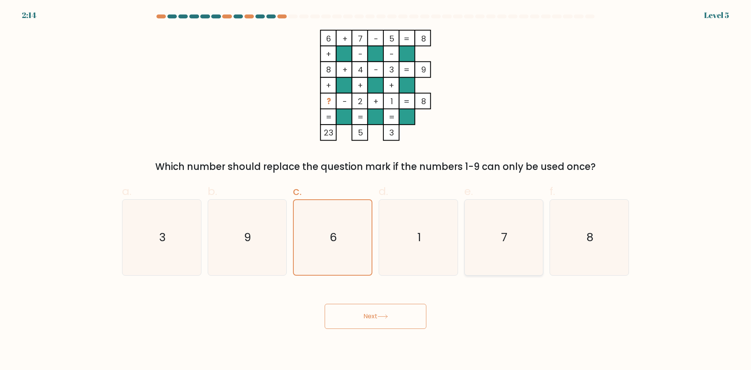
radio input "true"
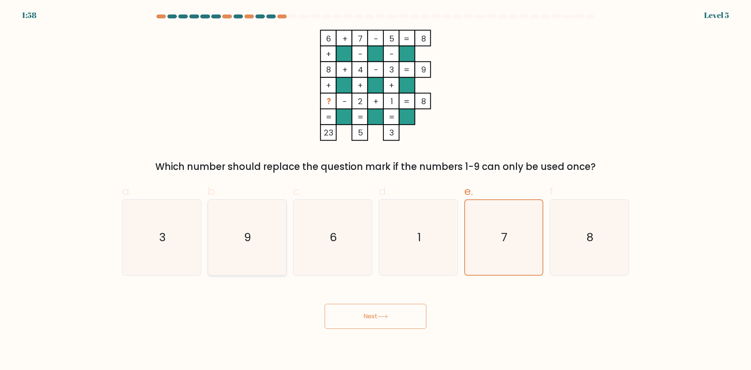
click at [255, 260] on icon "9" at bounding box center [247, 238] width 76 height 76
click at [376, 190] on input "b. 9" at bounding box center [376, 187] width 0 height 5
radio input "true"
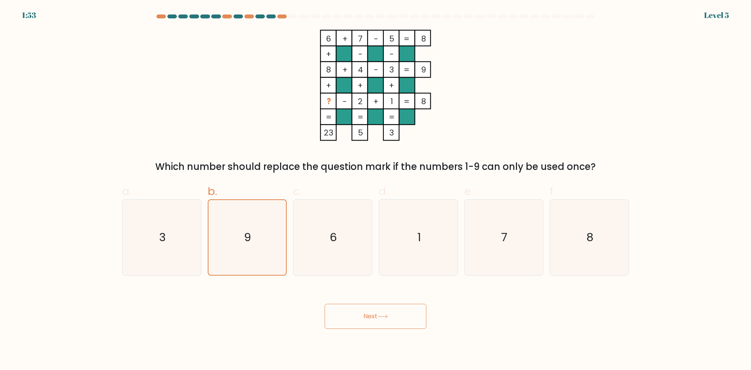
click at [387, 314] on icon at bounding box center [383, 316] width 11 height 4
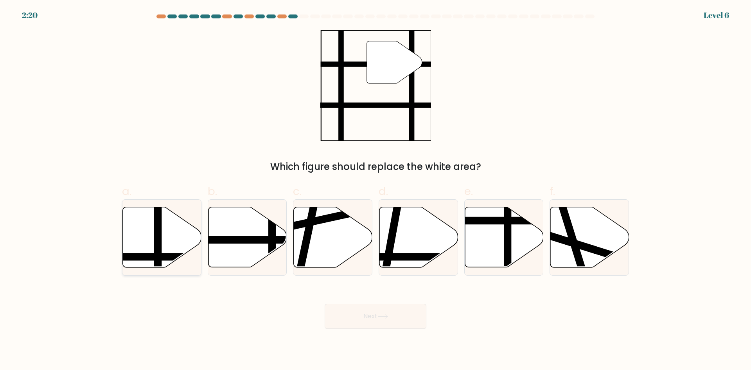
click at [146, 240] on icon at bounding box center [162, 237] width 79 height 60
click at [376, 190] on input "a." at bounding box center [376, 187] width 0 height 5
radio input "true"
click at [403, 317] on button "Next" at bounding box center [376, 316] width 102 height 25
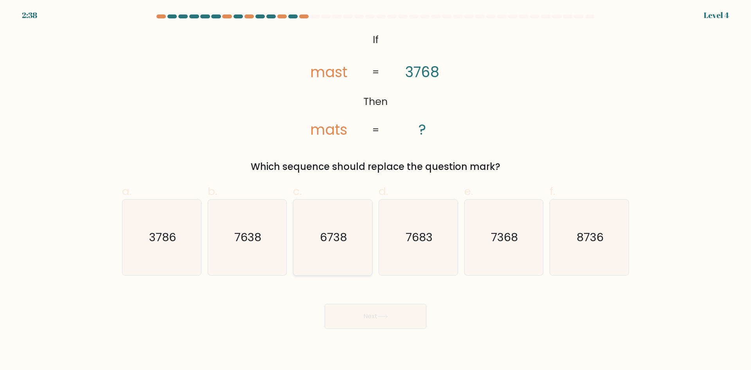
click at [335, 234] on text "6738" at bounding box center [333, 237] width 27 height 16
click at [376, 190] on input "c. 6738" at bounding box center [376, 187] width 0 height 5
radio input "true"
click at [355, 311] on button "Next" at bounding box center [376, 316] width 102 height 25
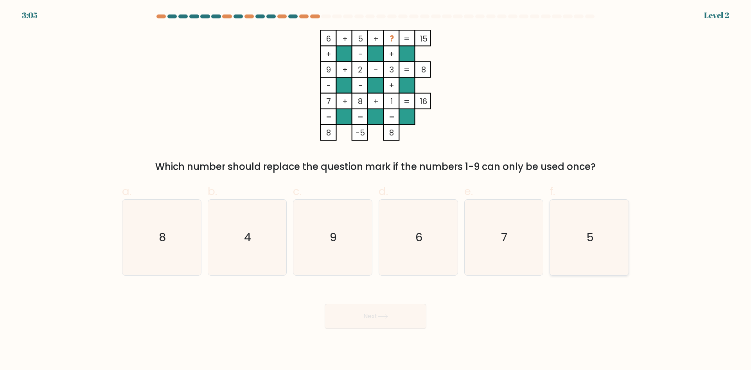
click at [605, 257] on icon "5" at bounding box center [590, 238] width 76 height 76
click at [376, 190] on input "f. 5" at bounding box center [376, 187] width 0 height 5
radio input "true"
click at [393, 319] on button "Next" at bounding box center [376, 316] width 102 height 25
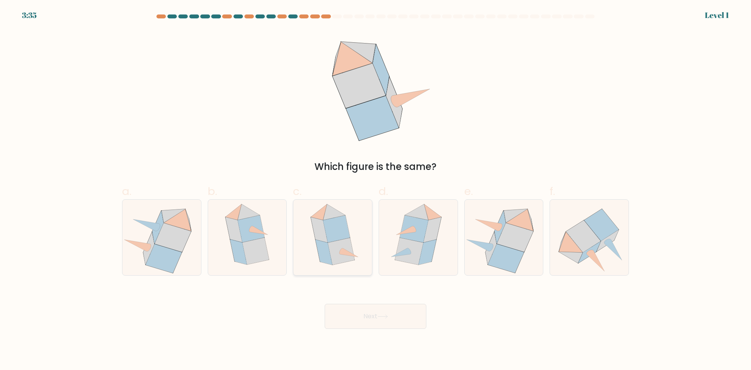
click at [338, 219] on icon at bounding box center [336, 228] width 27 height 27
click at [376, 190] on input "c." at bounding box center [376, 187] width 0 height 5
radio input "true"
click at [366, 316] on button "Next" at bounding box center [376, 316] width 102 height 25
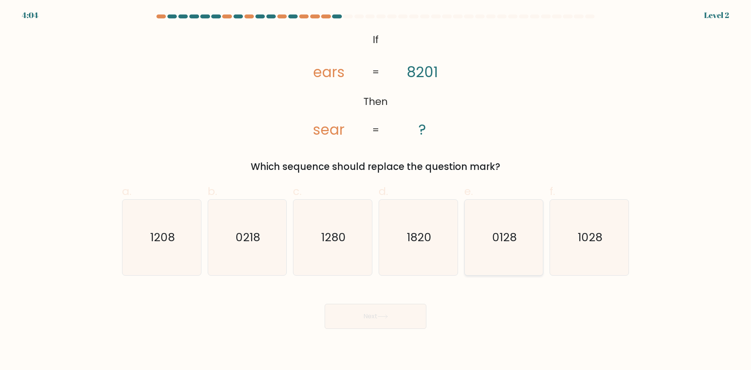
click at [488, 218] on icon "0128" at bounding box center [504, 238] width 76 height 76
click at [376, 190] on input "e. 0128" at bounding box center [376, 187] width 0 height 5
radio input "true"
click at [399, 312] on button "Next" at bounding box center [376, 316] width 102 height 25
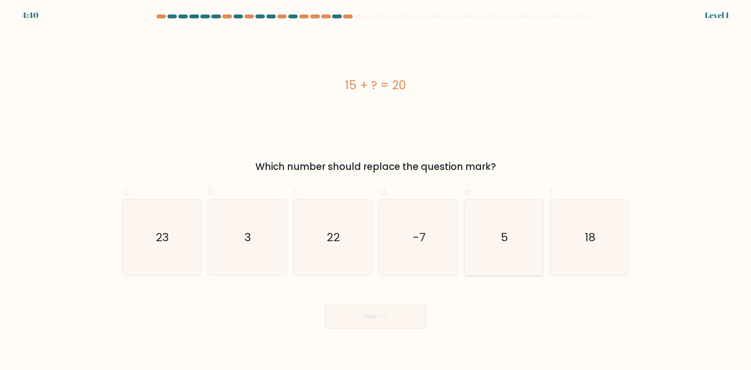
click at [516, 269] on icon "5" at bounding box center [504, 238] width 76 height 76
click at [376, 190] on input "e. 5" at bounding box center [376, 187] width 0 height 5
radio input "true"
click at [393, 316] on button "Next" at bounding box center [376, 316] width 102 height 25
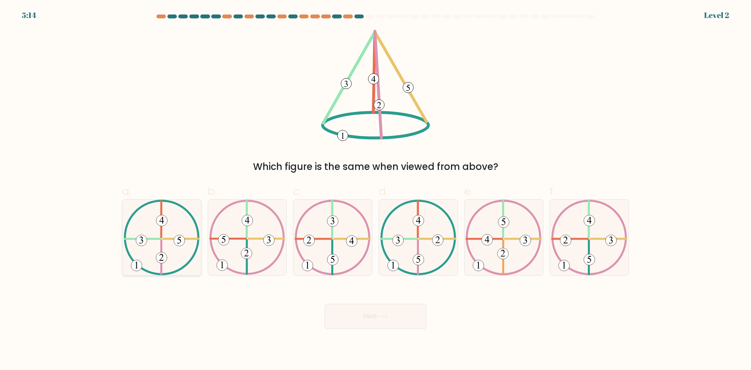
click at [180, 236] on 371 at bounding box center [179, 240] width 11 height 11
click at [376, 190] on input "a." at bounding box center [376, 187] width 0 height 5
radio input "true"
click at [357, 311] on button "Next" at bounding box center [376, 316] width 102 height 25
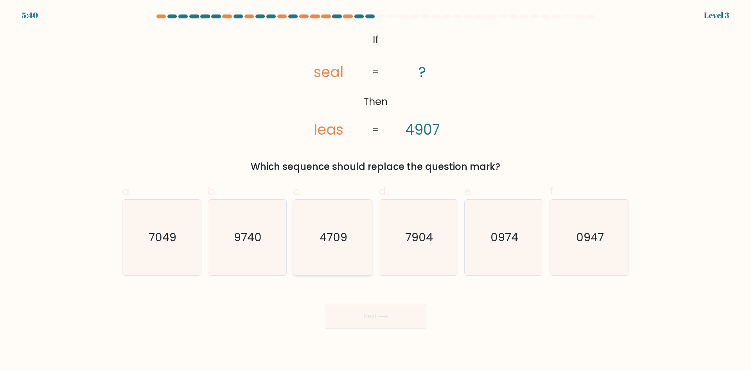
click at [355, 250] on icon "4709" at bounding box center [333, 238] width 76 height 76
click at [376, 190] on input "c. 4709" at bounding box center [376, 187] width 0 height 5
radio input "true"
click at [371, 315] on button "Next" at bounding box center [376, 316] width 102 height 25
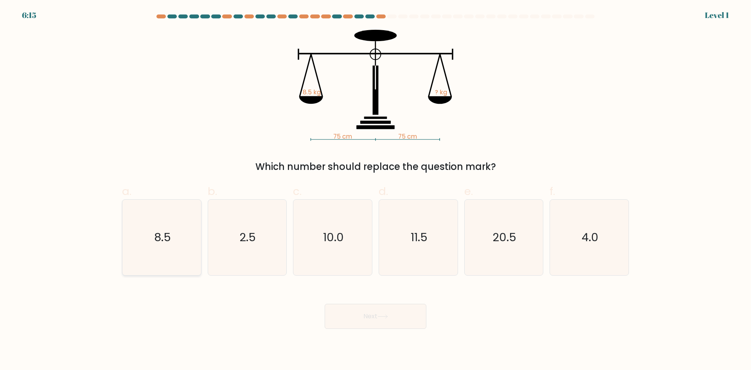
click at [145, 253] on icon "8.5" at bounding box center [162, 238] width 76 height 76
click at [376, 190] on input "a. 8.5" at bounding box center [376, 187] width 0 height 5
radio input "true"
click at [361, 316] on button "Next" at bounding box center [376, 316] width 102 height 25
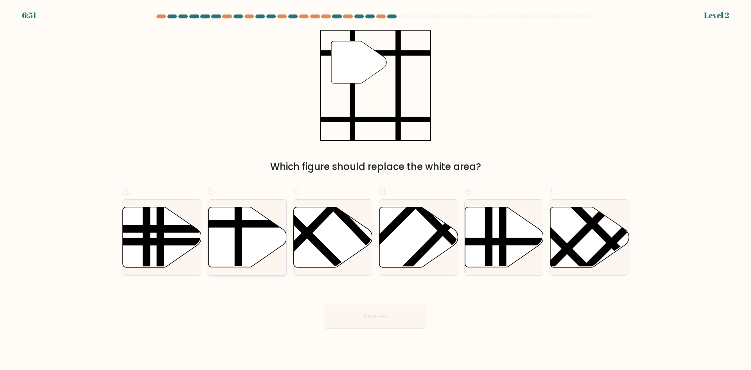
click at [256, 251] on icon at bounding box center [247, 237] width 79 height 60
click at [376, 190] on input "b." at bounding box center [376, 187] width 0 height 5
radio input "true"
click at [392, 310] on button "Next" at bounding box center [376, 316] width 102 height 25
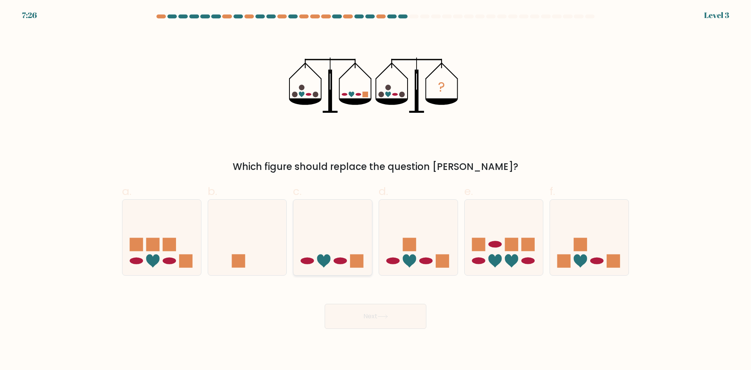
click at [333, 238] on icon at bounding box center [332, 237] width 79 height 65
click at [376, 190] on input "c." at bounding box center [376, 187] width 0 height 5
radio input "true"
click at [392, 319] on button "Next" at bounding box center [376, 316] width 102 height 25
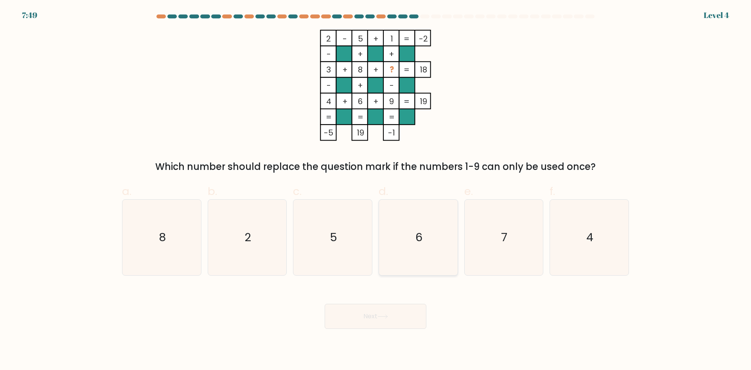
click at [412, 237] on icon "6" at bounding box center [419, 238] width 76 height 76
click at [376, 190] on input "d. 6" at bounding box center [376, 187] width 0 height 5
radio input "true"
click at [347, 321] on button "Next" at bounding box center [376, 316] width 102 height 25
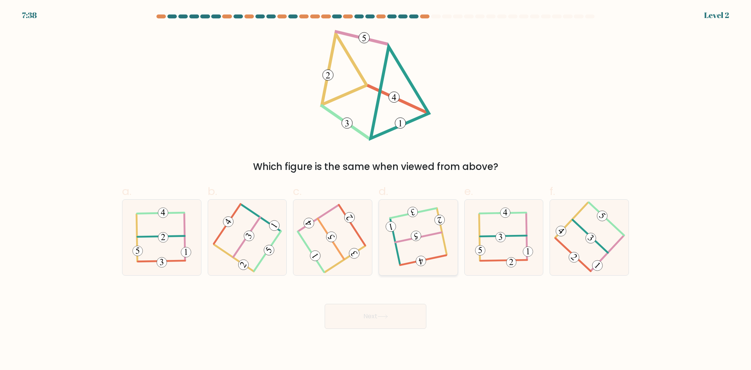
click at [409, 239] on 113 at bounding box center [419, 237] width 46 height 10
click at [376, 190] on input "d." at bounding box center [376, 187] width 0 height 5
radio input "true"
click at [374, 308] on button "Next" at bounding box center [376, 316] width 102 height 25
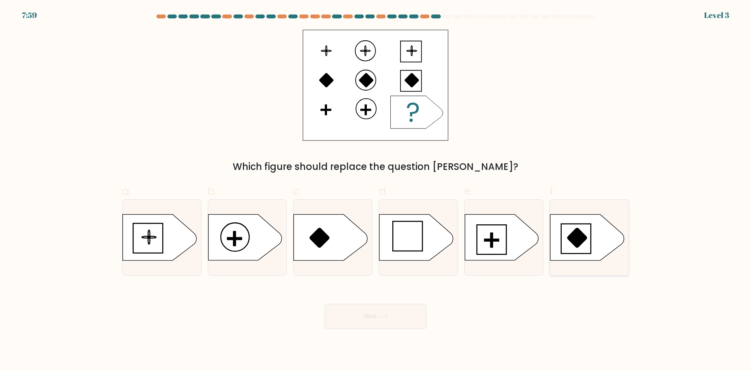
click at [582, 227] on icon at bounding box center [588, 237] width 74 height 46
click at [376, 190] on input "f." at bounding box center [376, 187] width 0 height 5
radio input "true"
click at [469, 241] on icon at bounding box center [502, 237] width 74 height 46
click at [376, 190] on input "e." at bounding box center [376, 187] width 0 height 5
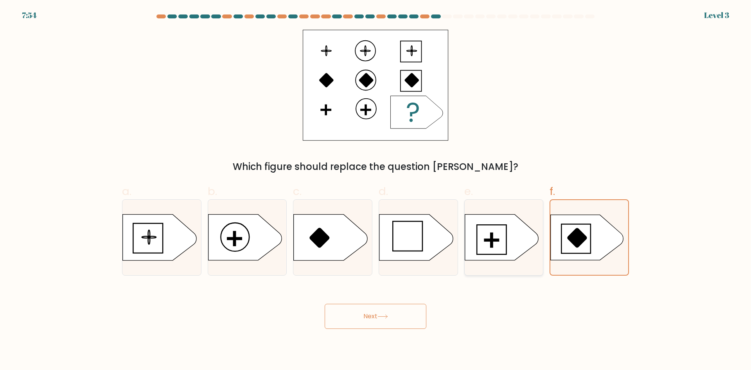
radio input "true"
click at [371, 311] on button "Next" at bounding box center [376, 316] width 102 height 25
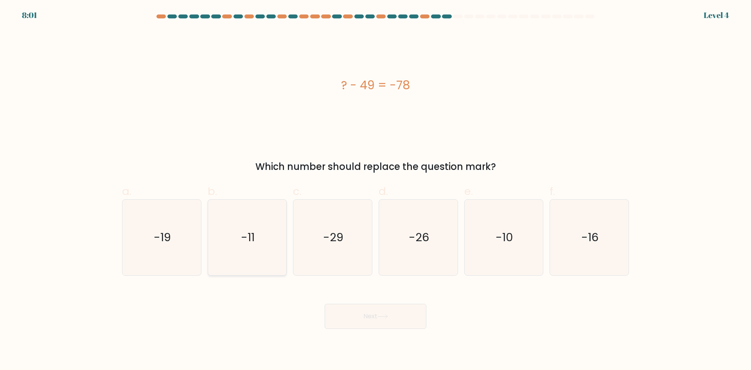
click at [262, 263] on icon "-11" at bounding box center [247, 238] width 76 height 76
click at [376, 190] on input "b. -11" at bounding box center [376, 187] width 0 height 5
radio input "true"
click at [368, 320] on button "Next" at bounding box center [376, 316] width 102 height 25
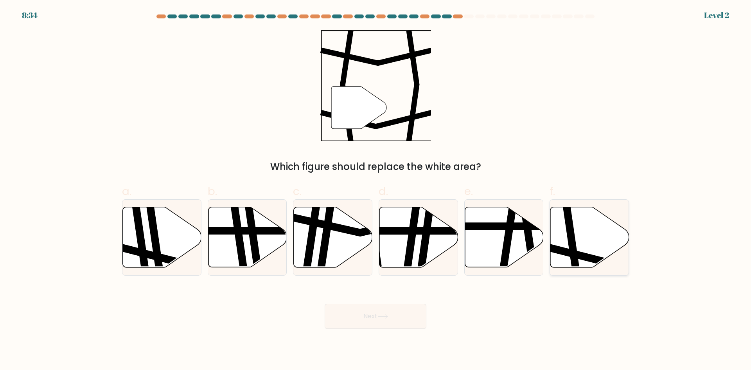
click at [583, 250] on icon at bounding box center [590, 237] width 79 height 60
click at [376, 190] on input "f." at bounding box center [376, 187] width 0 height 5
radio input "true"
click at [415, 313] on button "Next" at bounding box center [376, 316] width 102 height 25
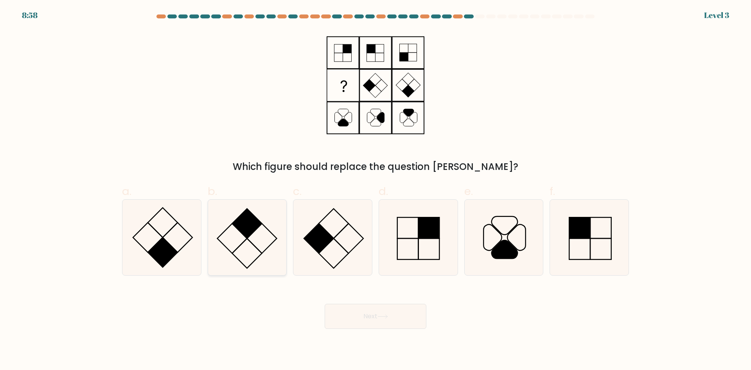
click at [247, 260] on icon at bounding box center [247, 238] width 76 height 76
click at [376, 190] on input "b." at bounding box center [376, 187] width 0 height 5
radio input "true"
click at [390, 311] on button "Next" at bounding box center [376, 316] width 102 height 25
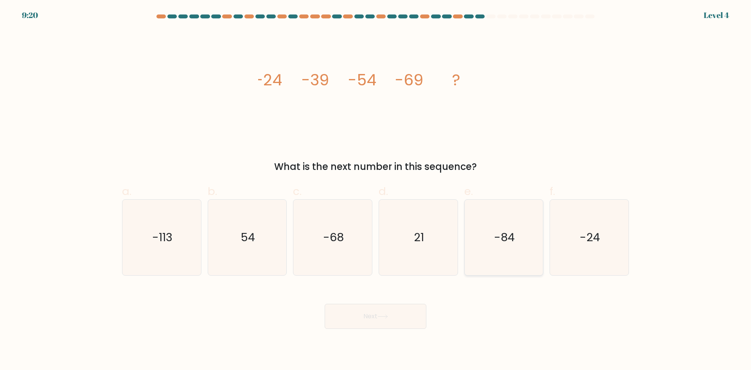
click at [490, 251] on icon "-84" at bounding box center [504, 238] width 76 height 76
click at [376, 190] on input "e. -84" at bounding box center [376, 187] width 0 height 5
radio input "true"
click at [368, 311] on button "Next" at bounding box center [376, 316] width 102 height 25
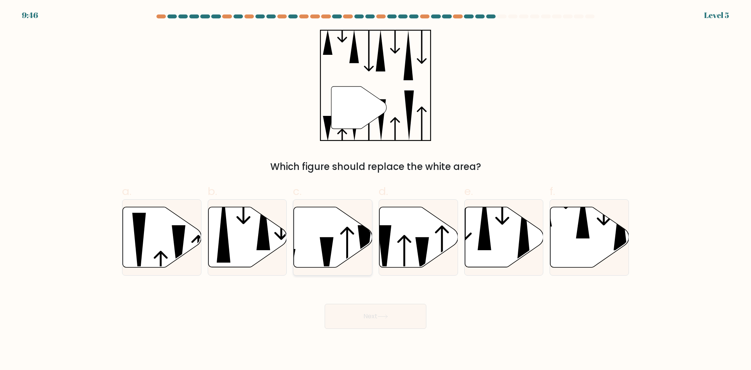
click at [351, 241] on icon at bounding box center [333, 237] width 79 height 60
click at [376, 190] on input "c." at bounding box center [376, 187] width 0 height 5
radio input "true"
click at [397, 318] on button "Next" at bounding box center [376, 316] width 102 height 25
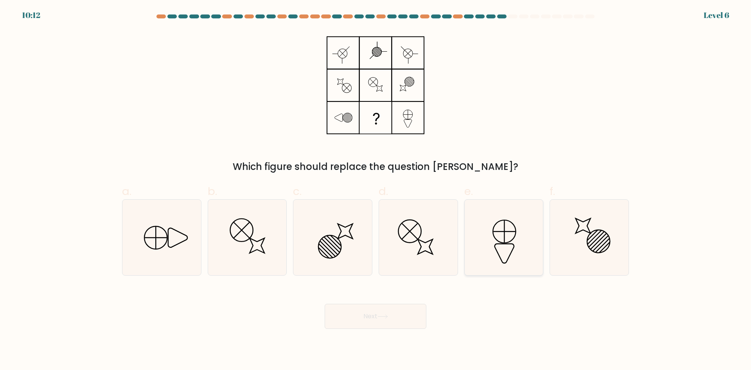
click at [522, 230] on icon at bounding box center [504, 238] width 76 height 76
click at [376, 190] on input "e." at bounding box center [376, 187] width 0 height 5
radio input "true"
click at [142, 232] on icon at bounding box center [162, 238] width 76 height 76
click at [376, 190] on input "a." at bounding box center [376, 187] width 0 height 5
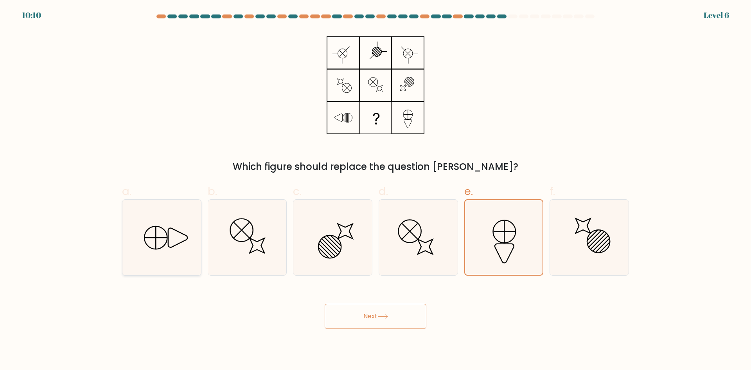
radio input "true"
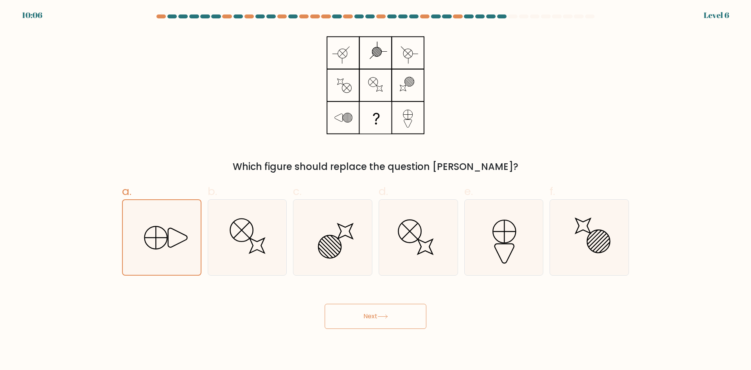
click at [386, 310] on button "Next" at bounding box center [376, 316] width 102 height 25
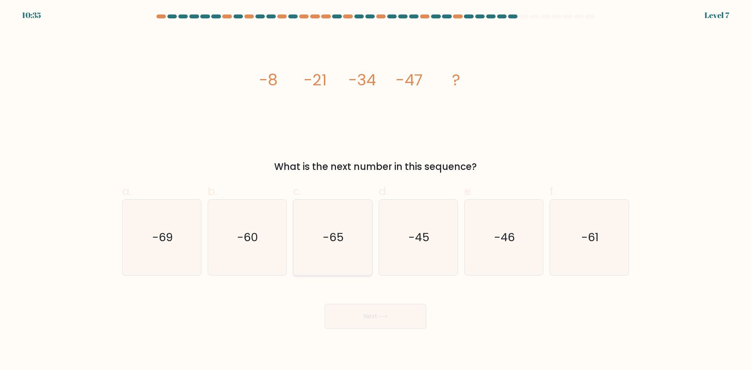
click at [325, 230] on text "-65" at bounding box center [333, 237] width 21 height 16
click at [376, 190] on input "c. -65" at bounding box center [376, 187] width 0 height 5
radio input "true"
click at [381, 311] on button "Next" at bounding box center [376, 316] width 102 height 25
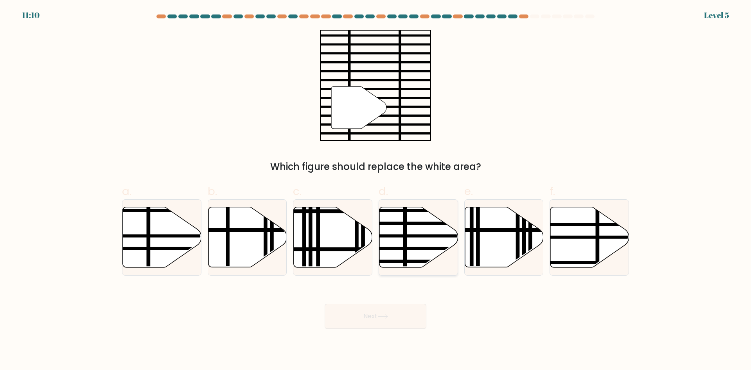
click at [426, 232] on icon at bounding box center [419, 237] width 79 height 60
click at [376, 190] on input "d." at bounding box center [376, 187] width 0 height 5
radio input "true"
click at [394, 310] on button "Next" at bounding box center [376, 316] width 102 height 25
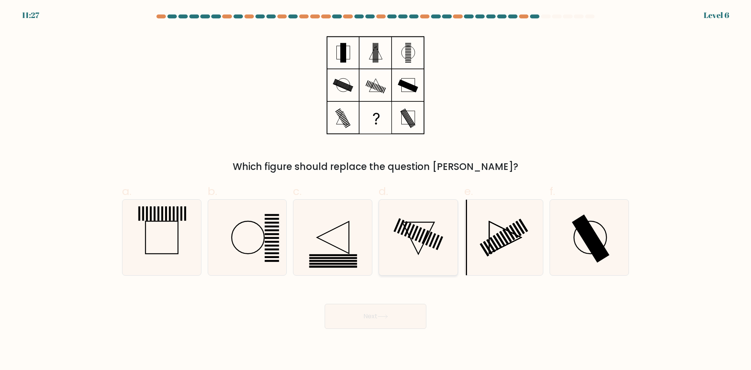
click at [416, 227] on icon at bounding box center [419, 238] width 76 height 76
click at [376, 190] on input "d." at bounding box center [376, 187] width 0 height 5
radio input "true"
click at [596, 256] on rect at bounding box center [591, 238] width 38 height 48
click at [376, 190] on input "f." at bounding box center [376, 187] width 0 height 5
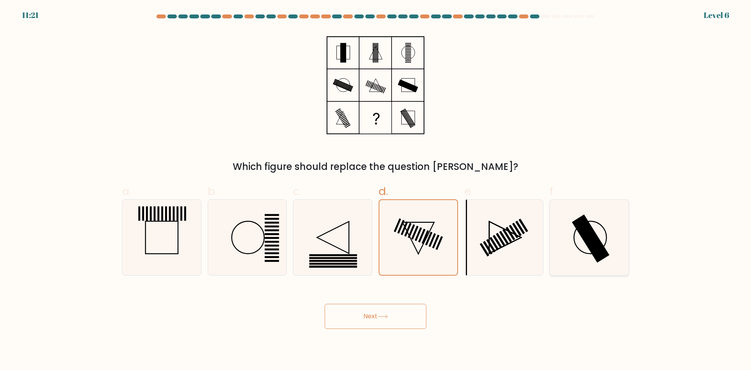
radio input "true"
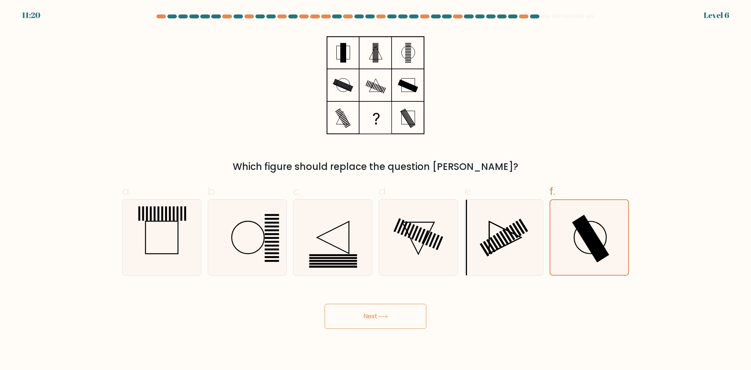
click at [364, 305] on button "Next" at bounding box center [376, 316] width 102 height 25
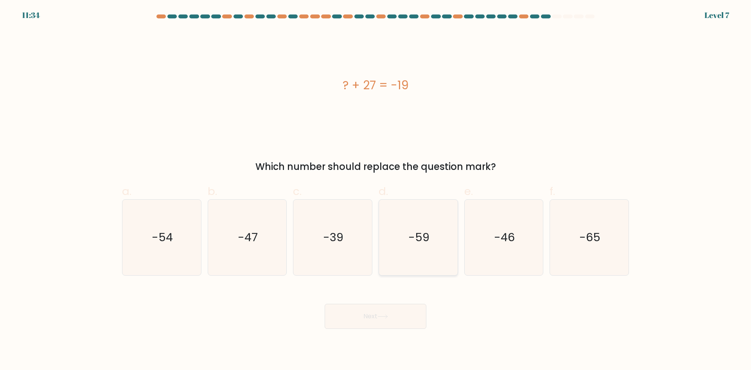
click at [411, 240] on text "-59" at bounding box center [419, 237] width 21 height 16
click at [376, 190] on input "d. -59" at bounding box center [376, 187] width 0 height 5
radio input "true"
click at [355, 320] on button "Next" at bounding box center [376, 316] width 102 height 25
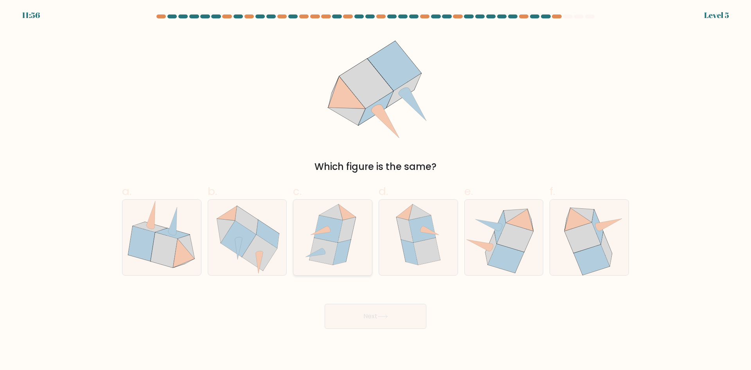
click at [329, 239] on icon at bounding box center [329, 228] width 29 height 27
click at [376, 190] on input "c." at bounding box center [376, 187] width 0 height 5
radio input "true"
click at [375, 312] on button "Next" at bounding box center [376, 316] width 102 height 25
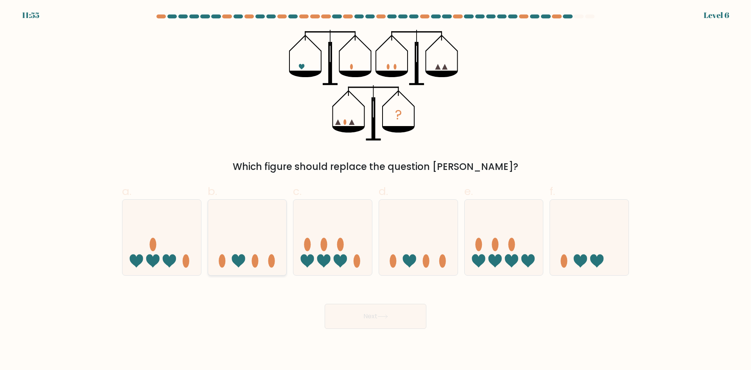
click at [270, 241] on icon at bounding box center [247, 237] width 79 height 65
click at [376, 190] on input "b." at bounding box center [376, 187] width 0 height 5
radio input "true"
click at [378, 312] on button "Next" at bounding box center [376, 316] width 102 height 25
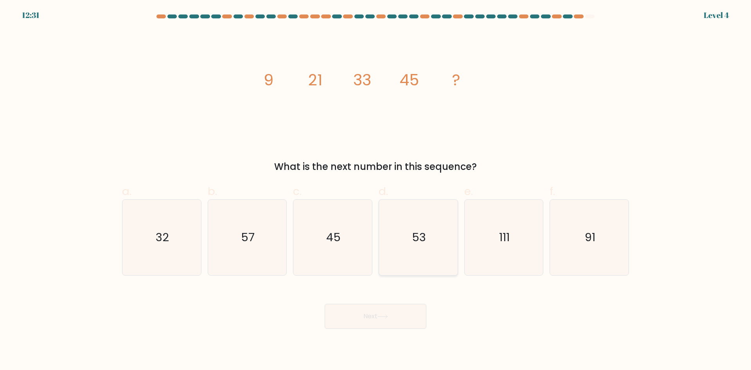
click at [433, 232] on icon "53" at bounding box center [419, 238] width 76 height 76
click at [376, 190] on input "d. 53" at bounding box center [376, 187] width 0 height 5
radio input "true"
click at [405, 313] on button "Next" at bounding box center [376, 316] width 102 height 25
